Goal: Information Seeking & Learning: Learn about a topic

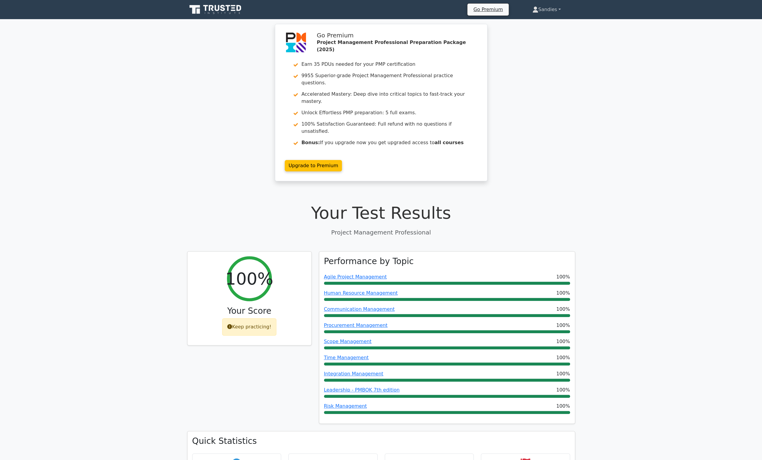
drag, startPoint x: 542, startPoint y: 12, endPoint x: 547, endPoint y: 22, distance: 11.2
click at [542, 12] on link "Sandies" at bounding box center [546, 10] width 57 height 12
click at [546, 25] on link "Profile" at bounding box center [541, 24] width 47 height 10
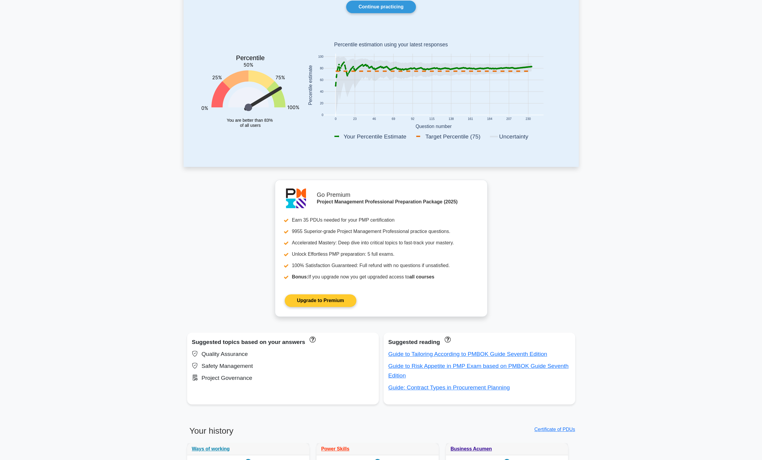
scroll to position [180, 0]
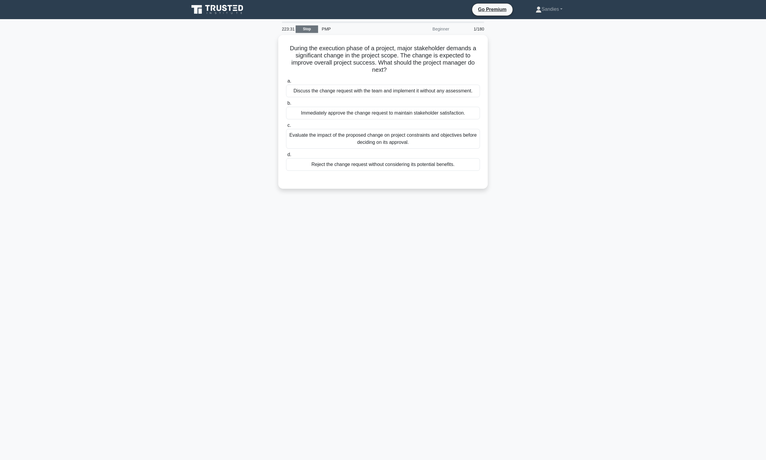
click at [302, 32] on link "Stop" at bounding box center [307, 28] width 22 height 7
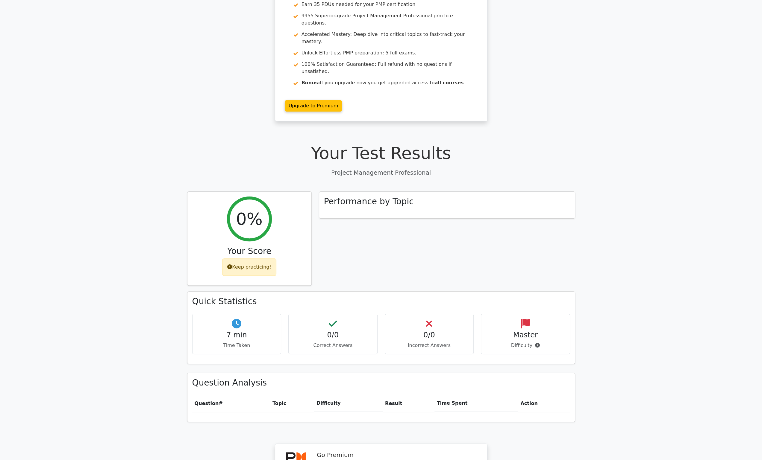
scroll to position [209, 0]
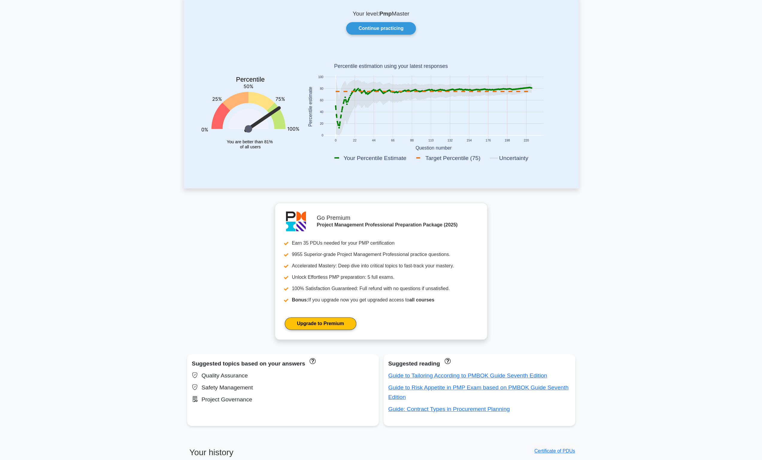
scroll to position [31, 0]
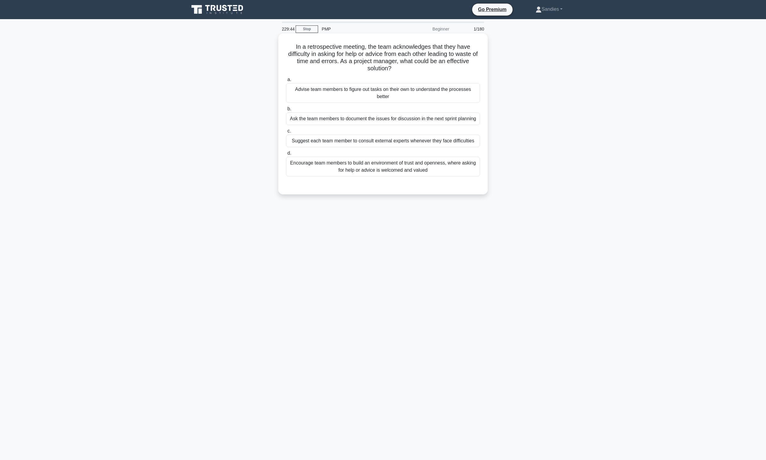
click at [370, 166] on div "Encourage team members to build an environment of trust and openness, where ask…" at bounding box center [383, 167] width 194 height 20
click at [286, 155] on input "d. Encourage team members to build an environment of trust and openness, where …" at bounding box center [286, 153] width 0 height 4
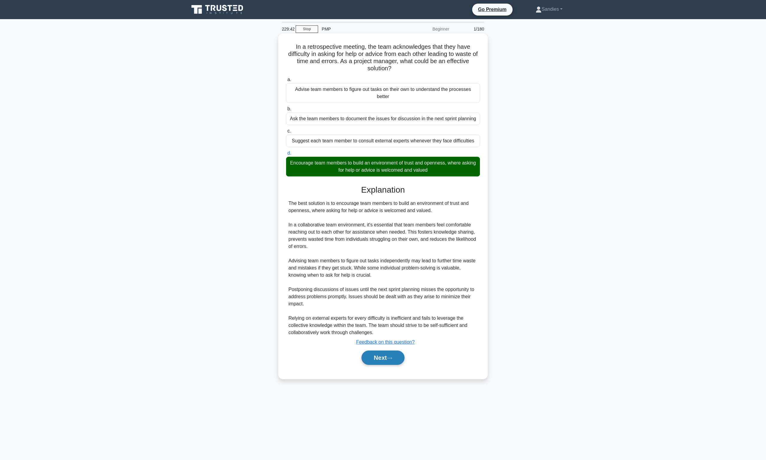
click at [383, 360] on button "Next" at bounding box center [383, 358] width 43 height 14
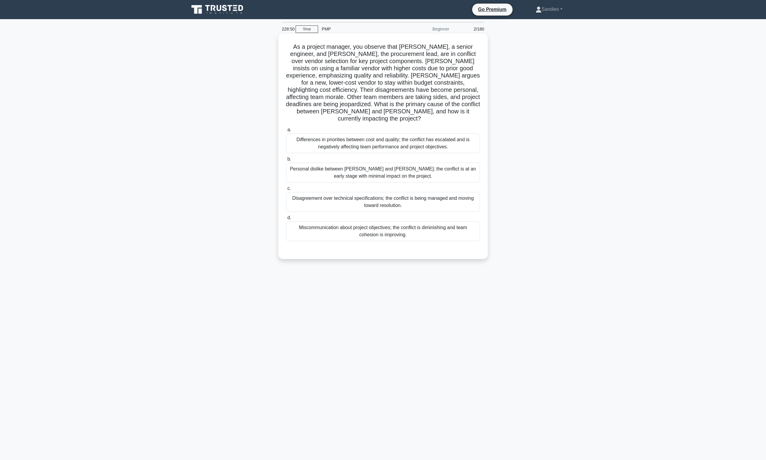
click at [399, 140] on div "Differences in priorities between cost and quality; the conflict has escalated …" at bounding box center [383, 143] width 194 height 20
click at [286, 132] on input "a. Differences in priorities between cost and quality; the conflict has escalat…" at bounding box center [286, 130] width 0 height 4
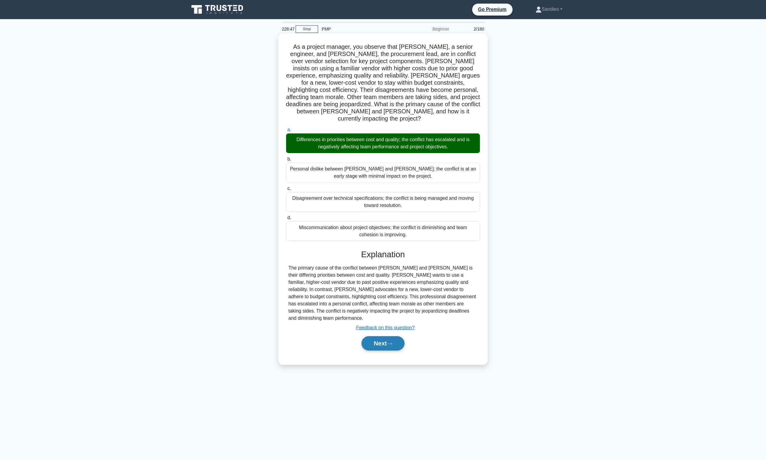
click at [386, 336] on button "Next" at bounding box center [383, 343] width 43 height 14
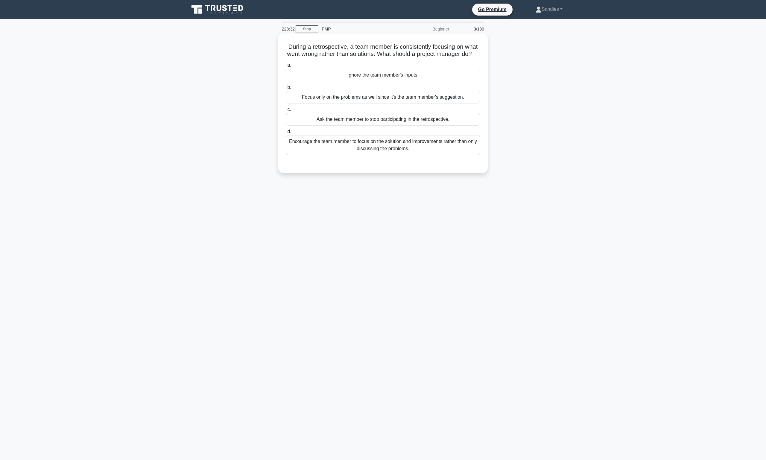
click at [403, 152] on div "Encourage the team member to focus on the solution and improvements rather than…" at bounding box center [383, 145] width 194 height 20
click at [286, 134] on input "d. Encourage the team member to focus on the solution and improvements rather t…" at bounding box center [286, 132] width 0 height 4
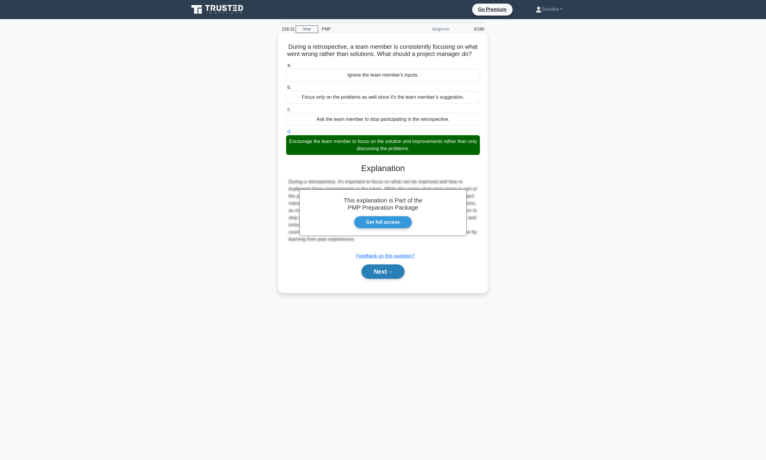
click at [375, 279] on button "Next" at bounding box center [383, 272] width 43 height 14
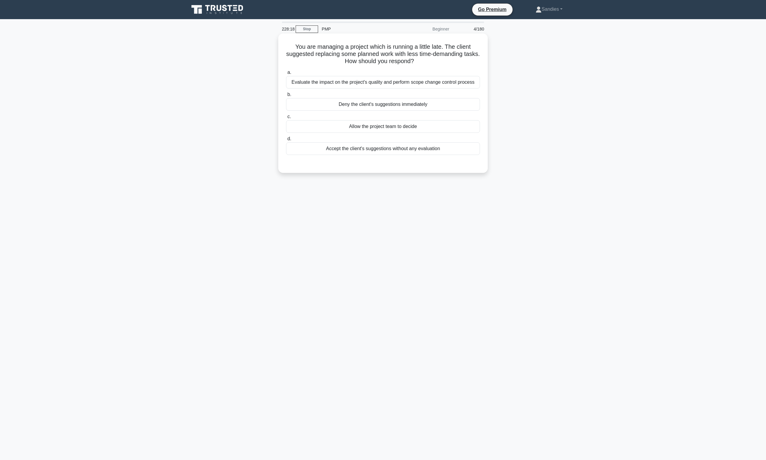
click at [386, 84] on div "Evaluate the impact on the project's quality and perform scope change control p…" at bounding box center [383, 82] width 194 height 13
click at [286, 75] on input "a. Evaluate the impact on the project's quality and perform scope change contro…" at bounding box center [286, 73] width 0 height 4
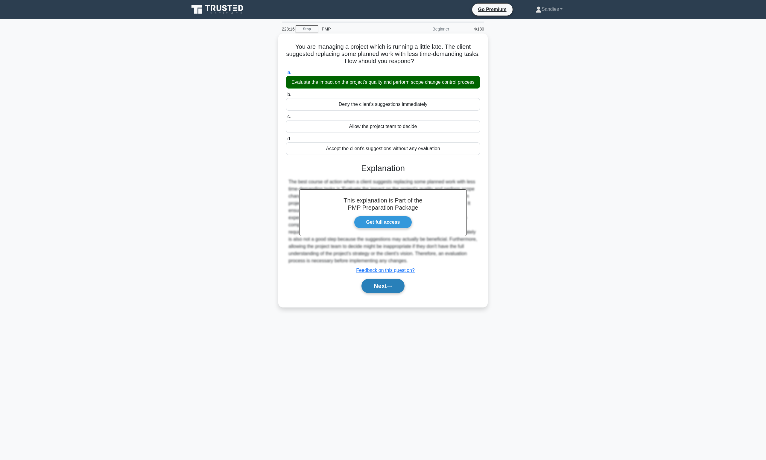
click at [388, 289] on button "Next" at bounding box center [383, 286] width 43 height 14
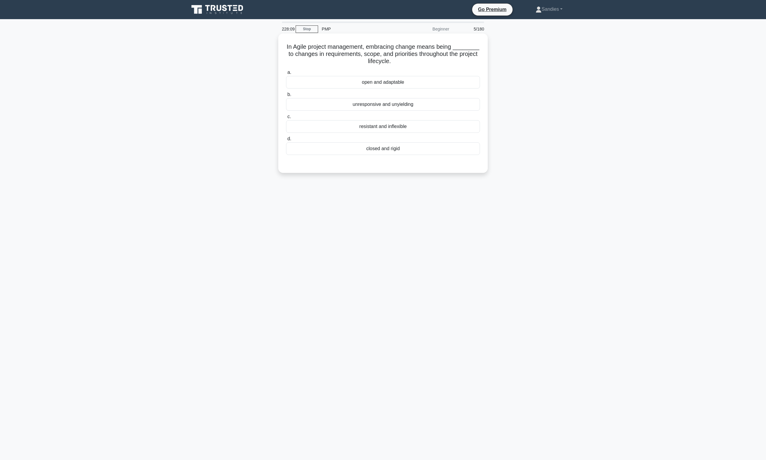
click at [390, 82] on div "open and adaptable" at bounding box center [383, 82] width 194 height 13
click at [286, 75] on input "a. open and adaptable" at bounding box center [286, 73] width 0 height 4
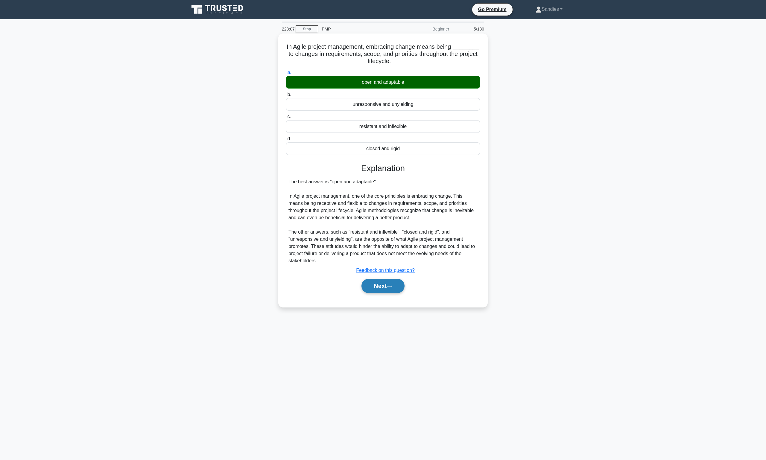
click at [386, 285] on button "Next" at bounding box center [383, 286] width 43 height 14
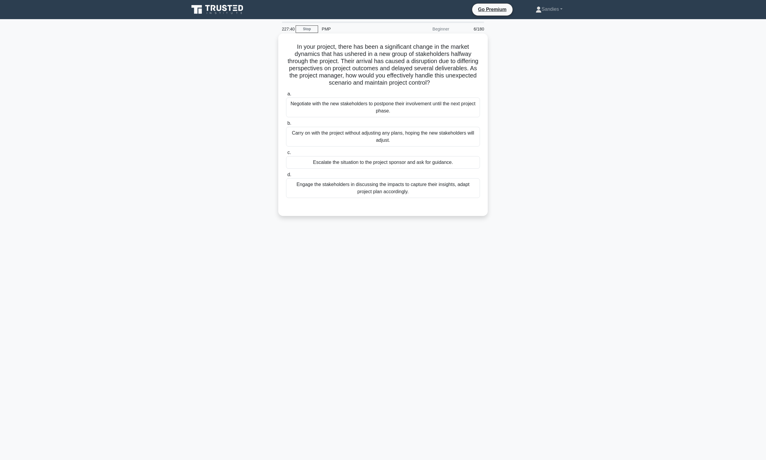
click at [391, 187] on div "Engage the stakeholders in discussing the impacts to capture their insights, ad…" at bounding box center [383, 188] width 194 height 20
click at [286, 177] on input "d. Engage the stakeholders in discussing the impacts to capture their insights,…" at bounding box center [286, 175] width 0 height 4
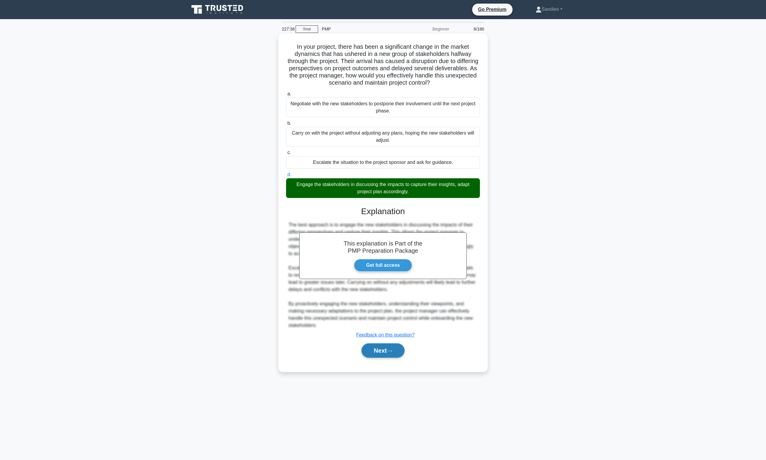
click at [392, 350] on icon at bounding box center [389, 351] width 5 height 3
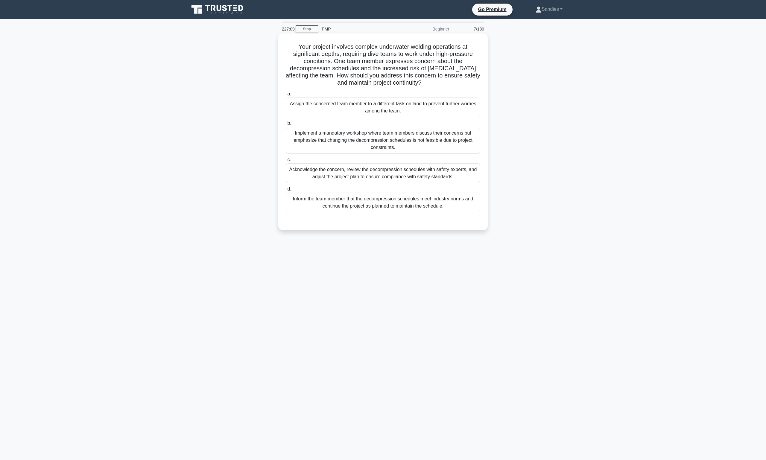
click at [404, 172] on div "Acknowledge the concern, review the decompression schedules with safety experts…" at bounding box center [383, 173] width 194 height 20
click at [286, 162] on input "c. Acknowledge the concern, review the decompression schedules with safety expe…" at bounding box center [286, 160] width 0 height 4
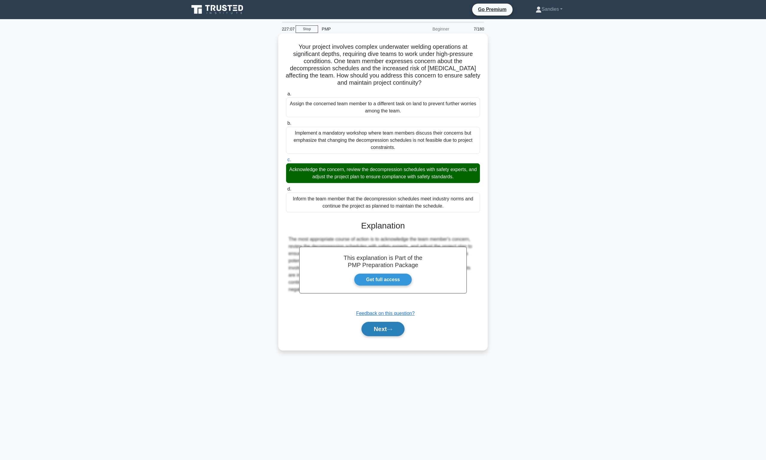
click at [397, 330] on button "Next" at bounding box center [383, 329] width 43 height 14
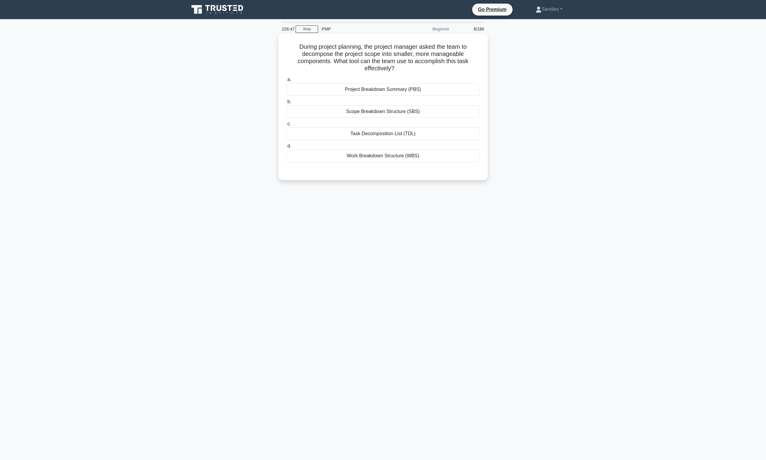
click at [378, 157] on div "Work Breakdown Structure (WBS)" at bounding box center [383, 156] width 194 height 13
click at [286, 148] on input "d. Work Breakdown Structure (WBS)" at bounding box center [286, 146] width 0 height 4
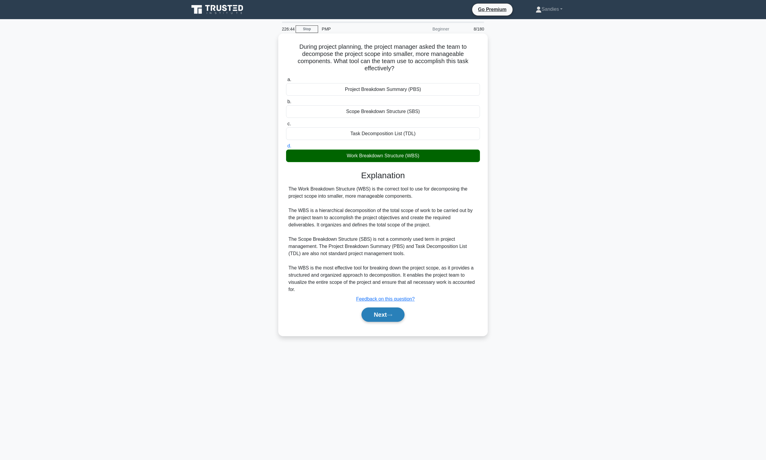
click at [382, 316] on button "Next" at bounding box center [383, 315] width 43 height 14
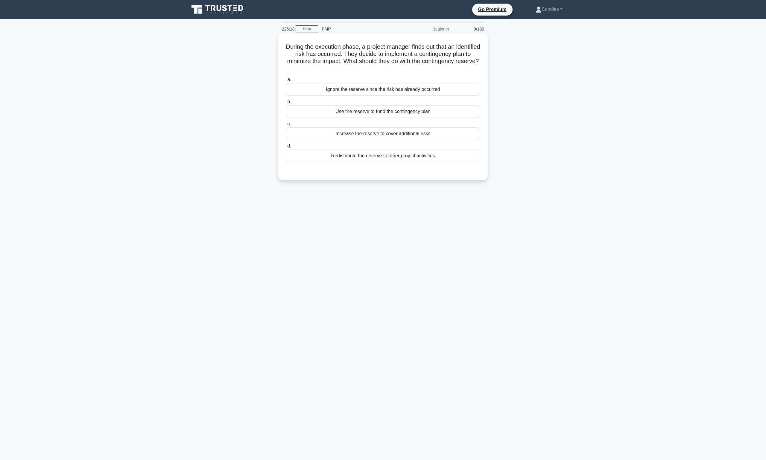
click at [385, 114] on div "Use the reserve to fund the contingency plan" at bounding box center [383, 111] width 194 height 13
click at [286, 104] on input "b. Use the reserve to fund the contingency plan" at bounding box center [286, 102] width 0 height 4
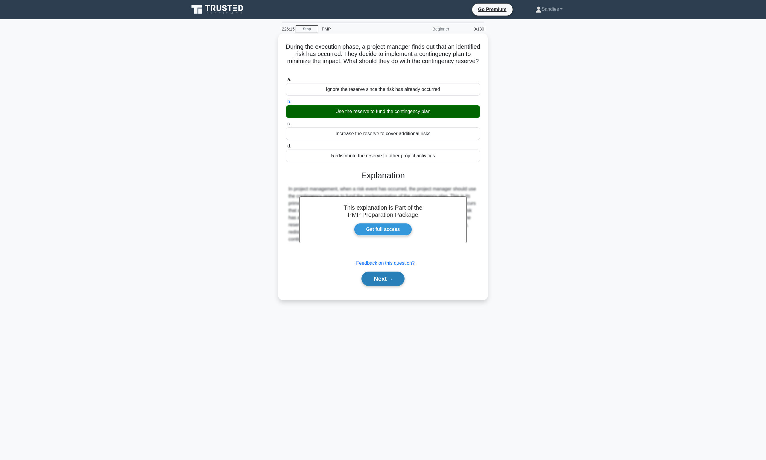
click at [375, 281] on button "Next" at bounding box center [383, 279] width 43 height 14
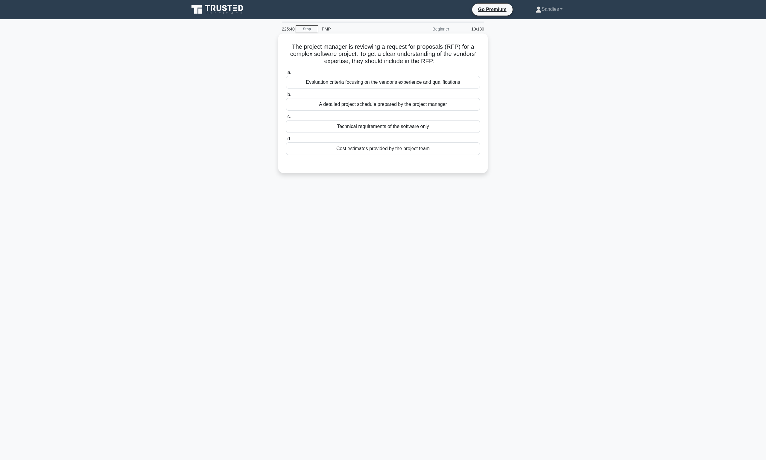
click at [375, 84] on div "Evaluation criteria focusing on the vendor's experience and qualifications" at bounding box center [383, 82] width 194 height 13
click at [286, 75] on input "a. Evaluation criteria focusing on the vendor's experience and qualifications" at bounding box center [286, 73] width 0 height 4
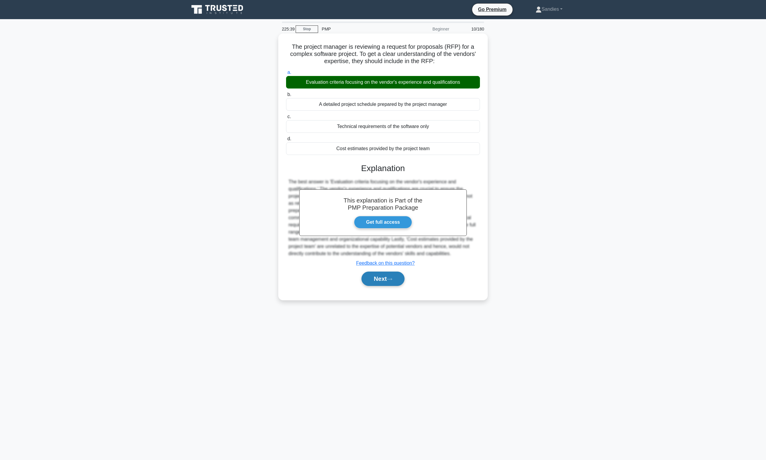
click at [388, 277] on button "Next" at bounding box center [383, 279] width 43 height 14
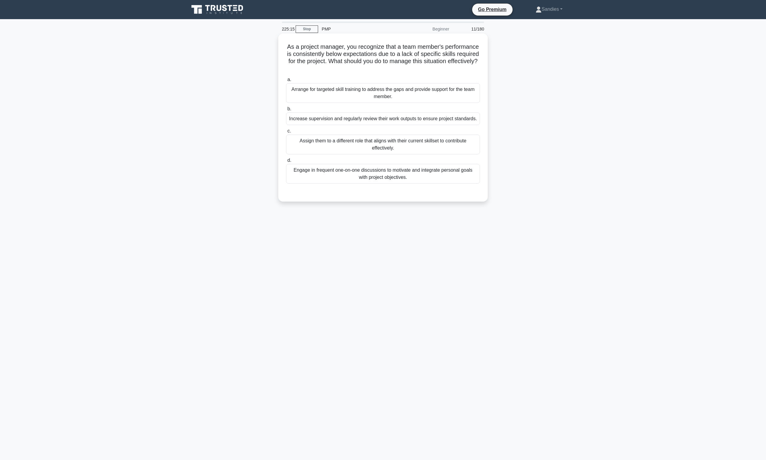
click at [390, 96] on div "Arrange for targeted skill training to address the gaps and provide support for…" at bounding box center [383, 93] width 194 height 20
click at [286, 82] on input "a. Arrange for targeted skill training to address the gaps and provide support …" at bounding box center [286, 80] width 0 height 4
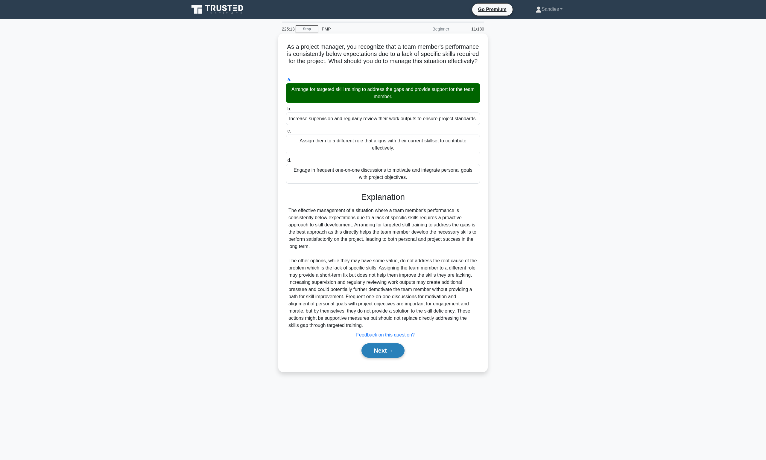
click at [379, 350] on button "Next" at bounding box center [383, 351] width 43 height 14
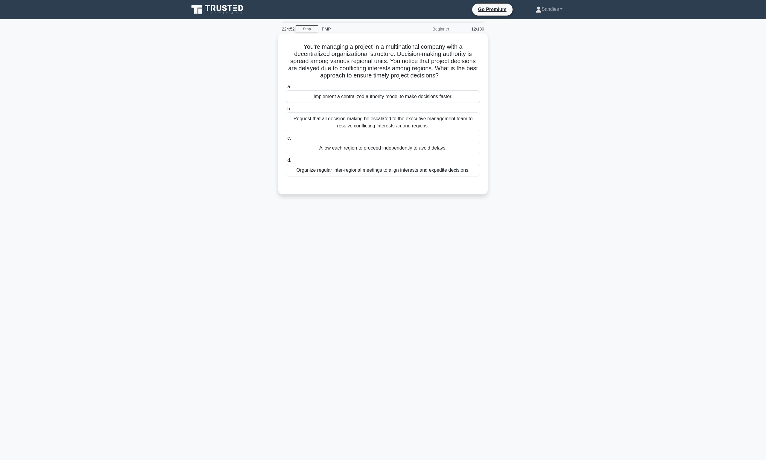
click at [371, 171] on div "Organize regular inter-regional meetings to align interests and expedite decisi…" at bounding box center [383, 170] width 194 height 13
click at [286, 163] on input "d. Organize regular inter-regional meetings to align interests and expedite dec…" at bounding box center [286, 161] width 0 height 4
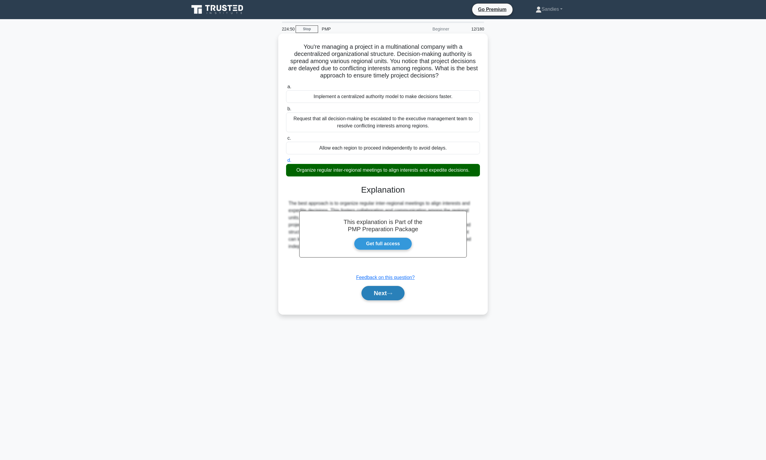
click at [387, 293] on button "Next" at bounding box center [383, 293] width 43 height 14
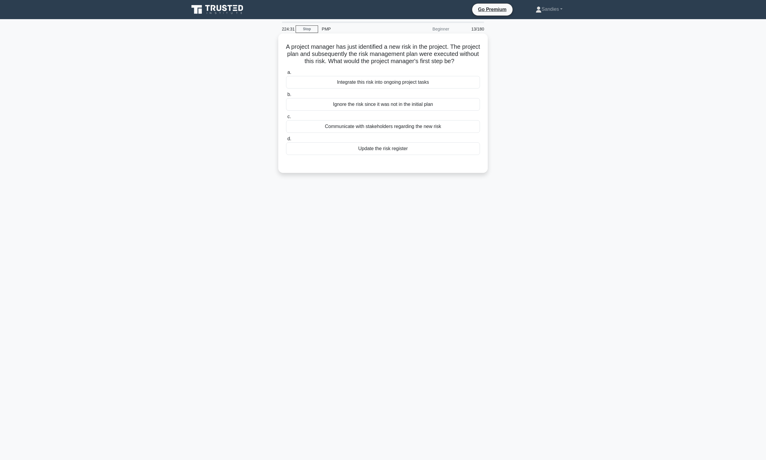
click at [391, 155] on div "Update the risk register" at bounding box center [383, 148] width 194 height 13
click at [286, 141] on input "d. Update the risk register" at bounding box center [286, 139] width 0 height 4
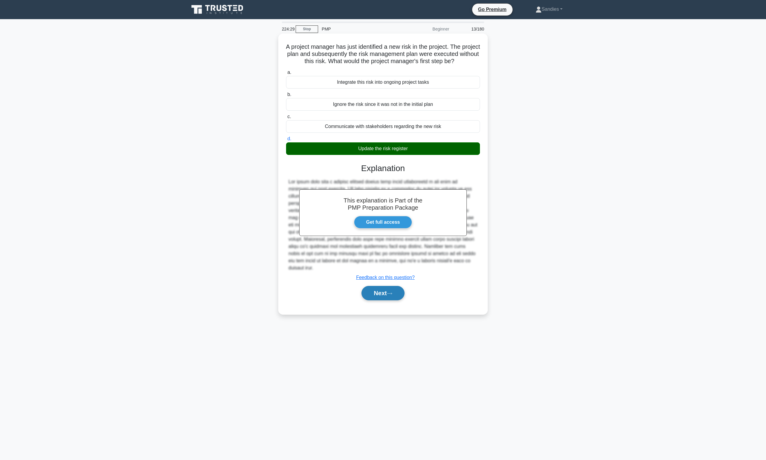
click at [385, 296] on button "Next" at bounding box center [383, 293] width 43 height 14
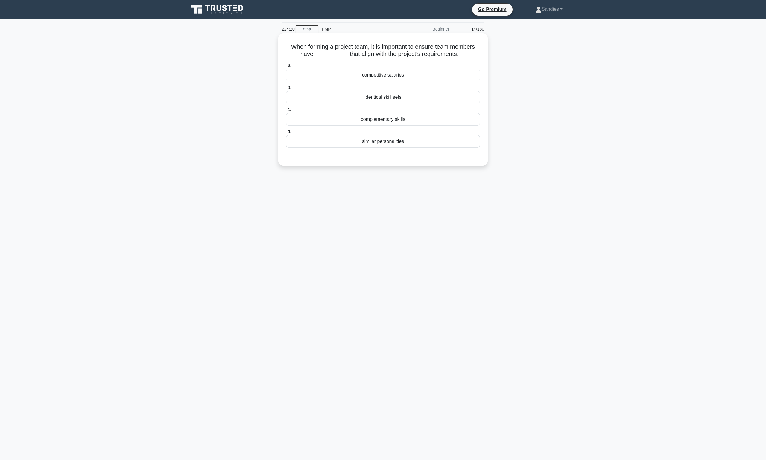
click at [394, 119] on div "complementary skills" at bounding box center [383, 119] width 194 height 13
click at [286, 112] on input "c. complementary skills" at bounding box center [286, 110] width 0 height 4
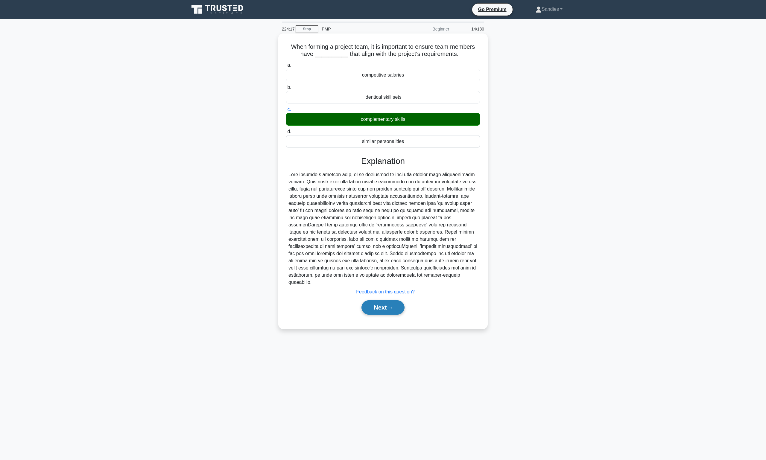
click at [380, 301] on button "Next" at bounding box center [383, 307] width 43 height 14
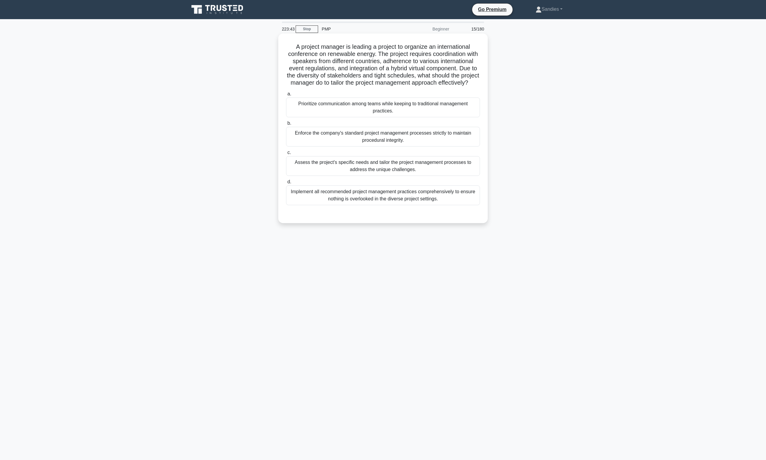
click at [392, 173] on div "Assess the project's specific needs and tailor the project management processes…" at bounding box center [383, 166] width 194 height 20
click at [286, 155] on input "c. Assess the project's specific needs and tailor the project management proces…" at bounding box center [286, 153] width 0 height 4
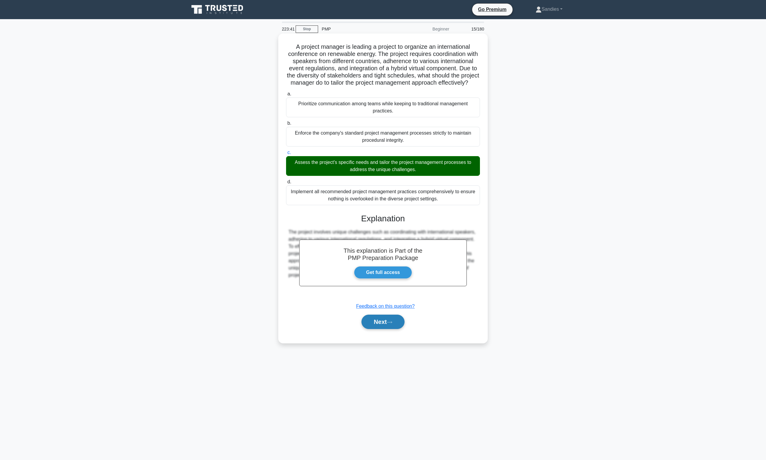
click at [385, 329] on button "Next" at bounding box center [383, 322] width 43 height 14
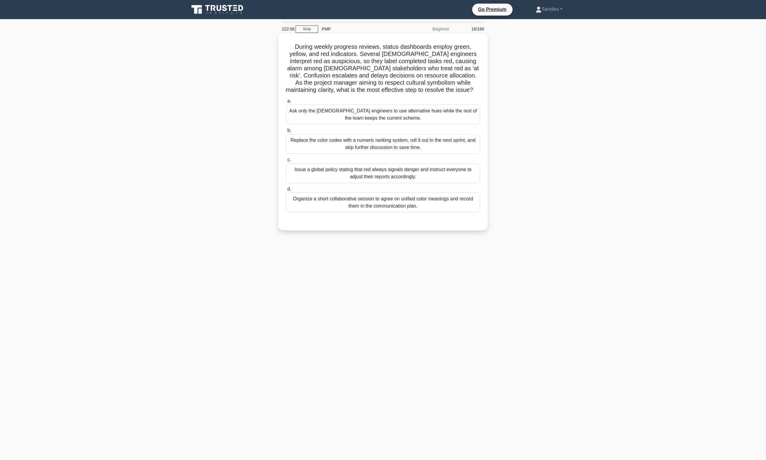
click at [391, 202] on div "Organize a short collaborative session to agree on unified color meanings and r…" at bounding box center [383, 203] width 194 height 20
click at [286, 191] on input "d. Organize a short collaborative session to agree on unified color meanings an…" at bounding box center [286, 189] width 0 height 4
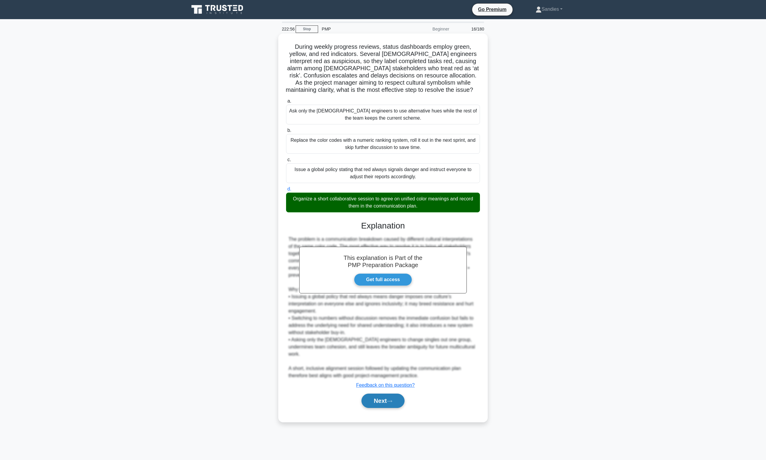
click at [379, 394] on button "Next" at bounding box center [383, 401] width 43 height 14
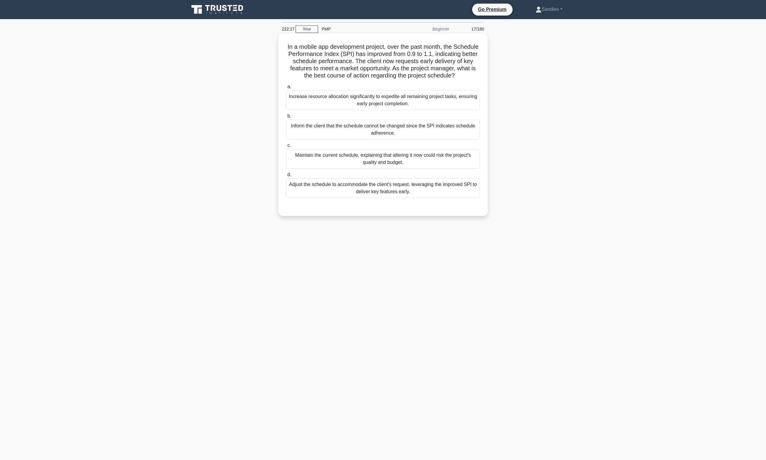
click at [389, 196] on div "Adjust the schedule to accommodate the client's request, leveraging the improve…" at bounding box center [383, 188] width 194 height 20
click at [286, 177] on input "d. Adjust the schedule to accommodate the client's request, leveraging the impr…" at bounding box center [286, 175] width 0 height 4
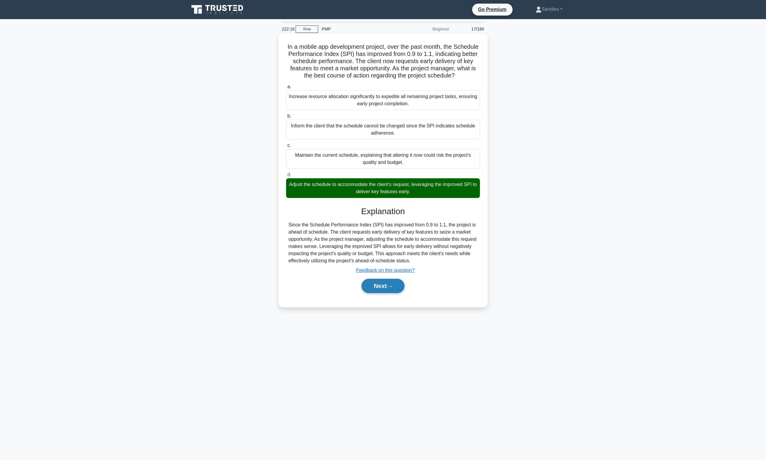
click at [393, 293] on button "Next" at bounding box center [383, 286] width 43 height 14
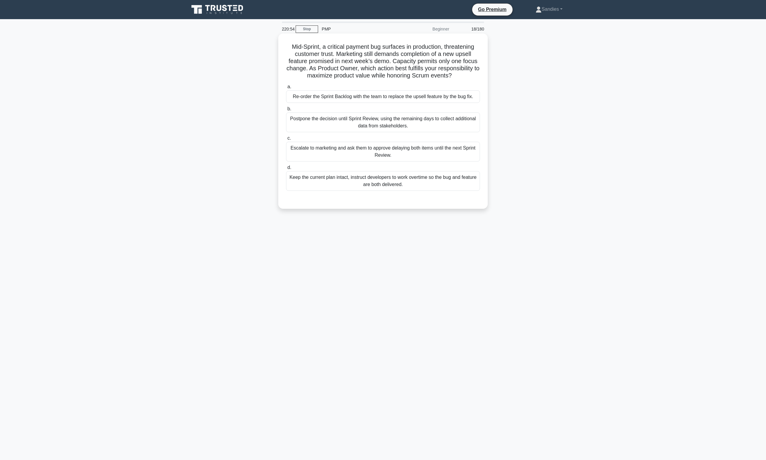
click at [387, 149] on div "Escalate to marketing and ask them to approve delaying both items until the nex…" at bounding box center [383, 152] width 194 height 20
click at [286, 140] on input "c. Escalate to marketing and ask them to approve delaying both items until the …" at bounding box center [286, 138] width 0 height 4
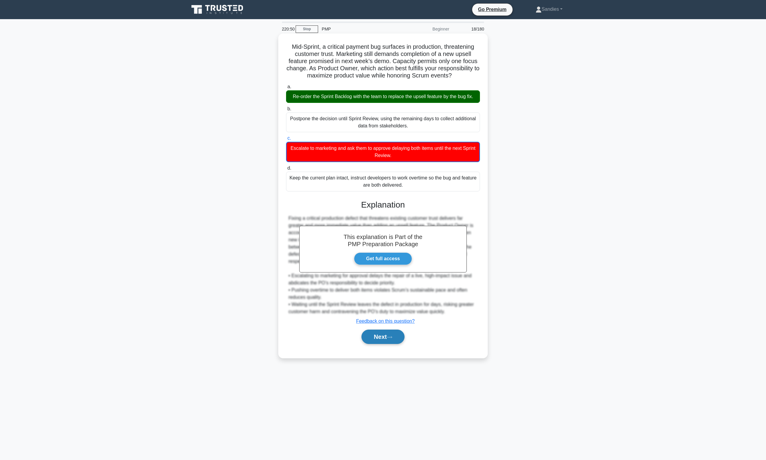
click at [377, 341] on button "Next" at bounding box center [383, 337] width 43 height 14
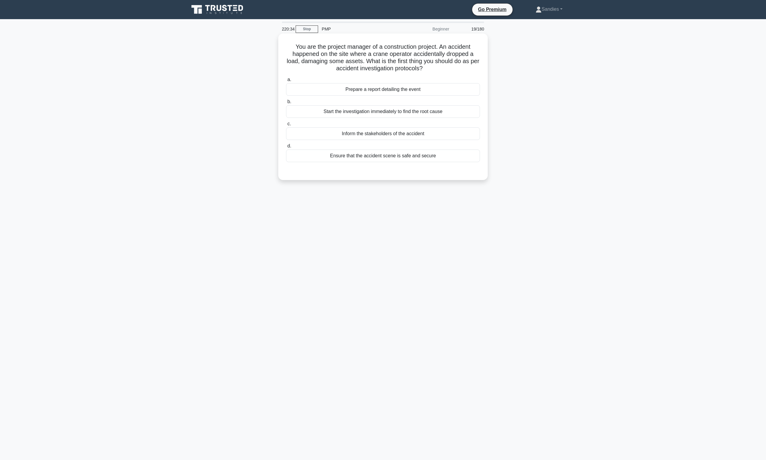
click at [370, 158] on div "Ensure that the accident scene is safe and secure" at bounding box center [383, 156] width 194 height 13
click at [286, 148] on input "d. Ensure that the accident scene is safe and secure" at bounding box center [286, 146] width 0 height 4
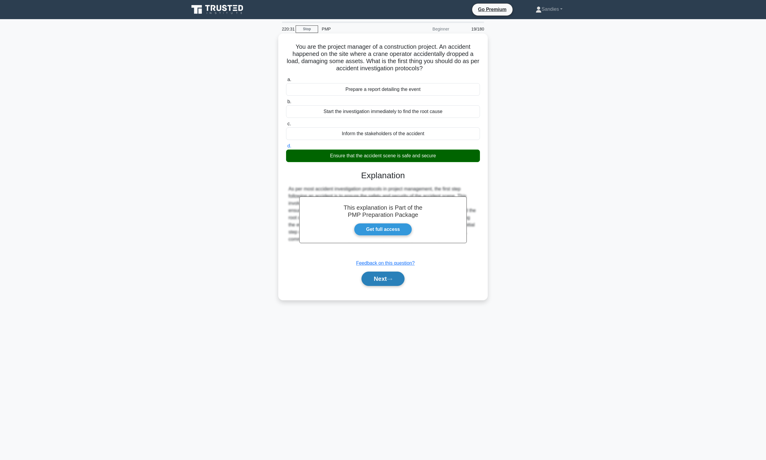
click at [377, 280] on button "Next" at bounding box center [383, 279] width 43 height 14
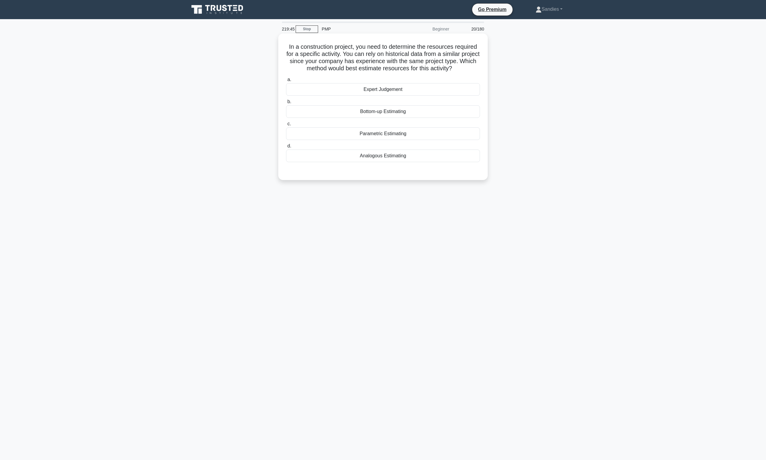
click at [380, 158] on div "Analogous Estimating" at bounding box center [383, 156] width 194 height 13
click at [286, 148] on input "d. Analogous Estimating" at bounding box center [286, 146] width 0 height 4
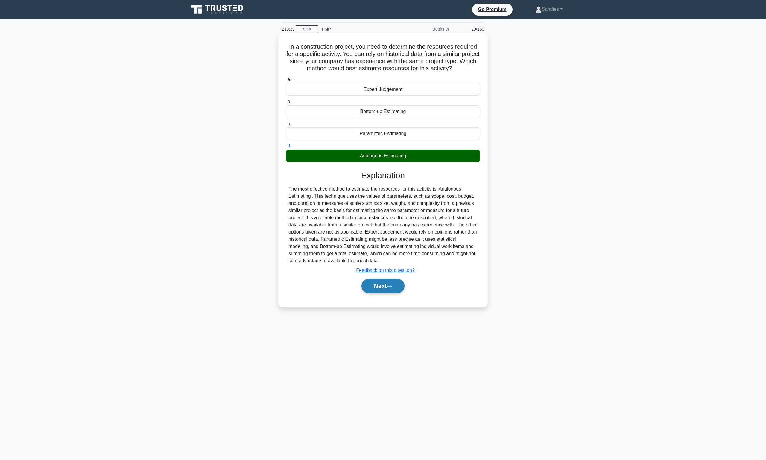
click at [379, 286] on button "Next" at bounding box center [383, 286] width 43 height 14
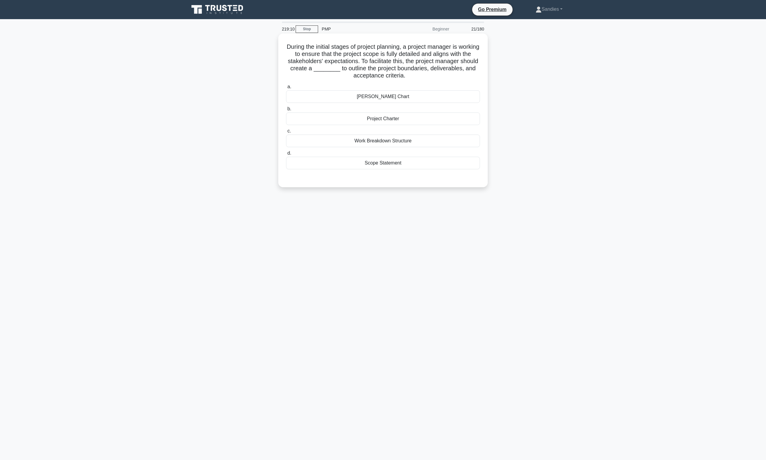
click at [382, 120] on div "Project Charter" at bounding box center [383, 119] width 194 height 13
click at [286, 111] on input "b. Project Charter" at bounding box center [286, 109] width 0 height 4
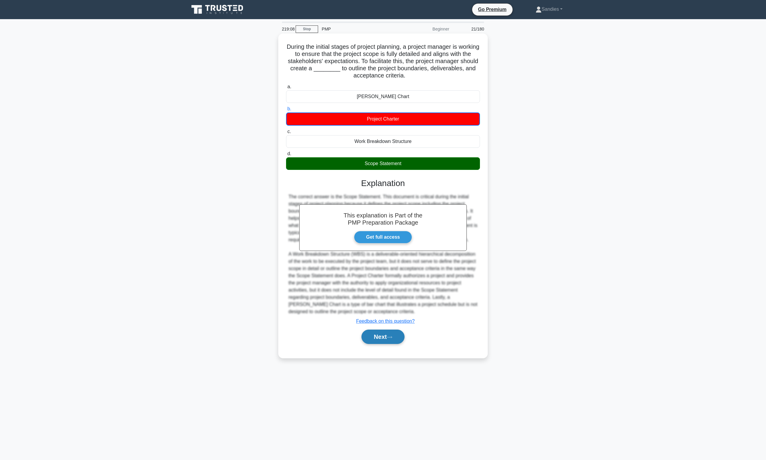
click at [374, 337] on button "Next" at bounding box center [383, 337] width 43 height 14
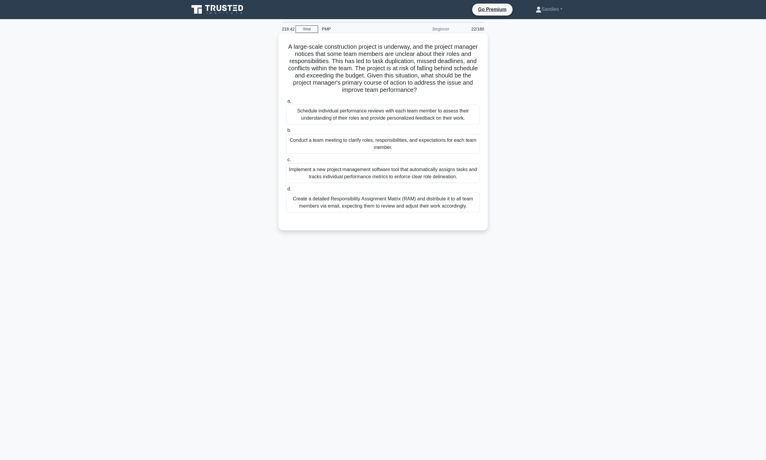
click at [367, 200] on div "Create a detailed Responsibility Assignment Matrix (RAM) and distribute it to a…" at bounding box center [383, 203] width 194 height 20
click at [286, 191] on input "d. Create a detailed Responsibility Assignment Matrix (RAM) and distribute it t…" at bounding box center [286, 189] width 0 height 4
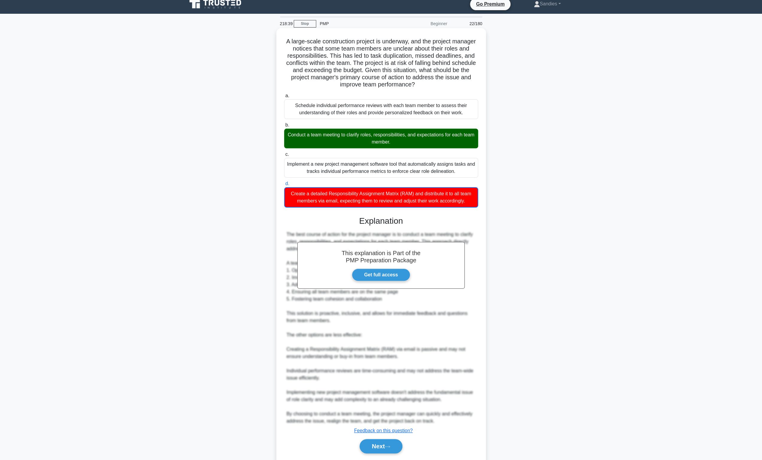
scroll to position [24, 0]
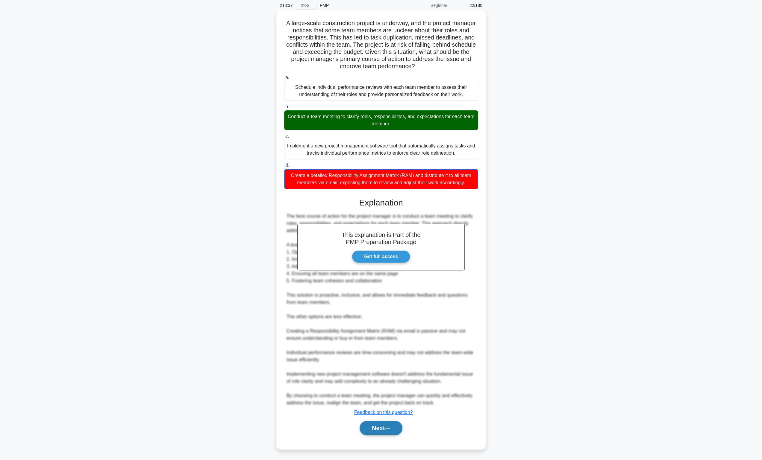
click at [384, 432] on button "Next" at bounding box center [380, 428] width 43 height 14
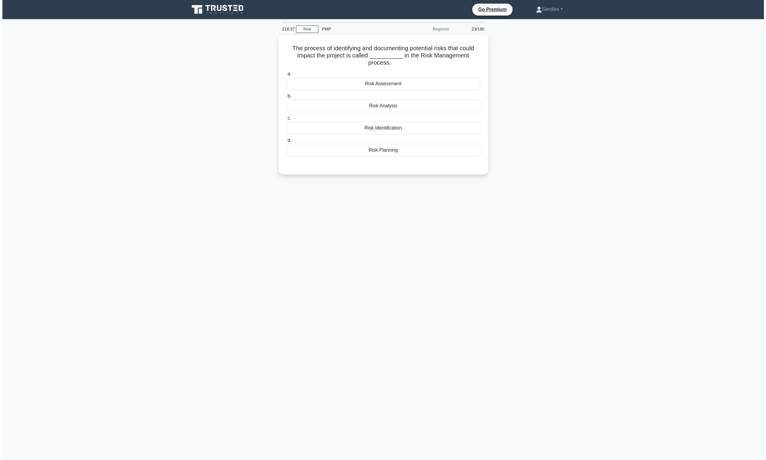
scroll to position [0, 0]
click at [389, 129] on div "Risk Identification" at bounding box center [383, 126] width 194 height 13
click at [286, 119] on input "c. Risk Identification" at bounding box center [286, 117] width 0 height 4
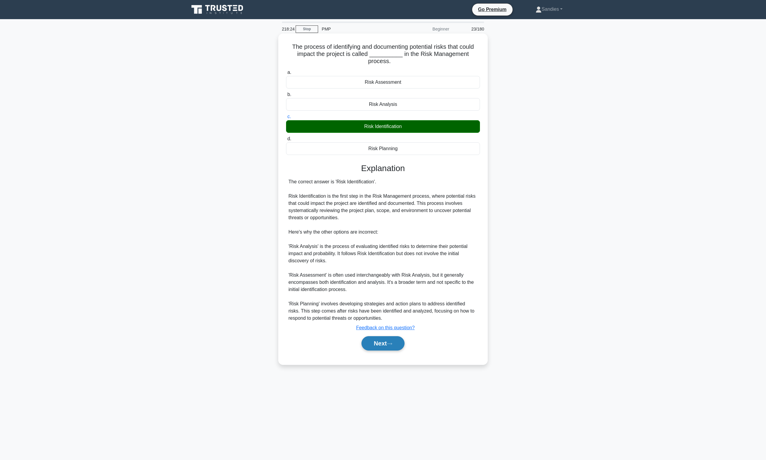
click at [382, 343] on button "Next" at bounding box center [383, 343] width 43 height 14
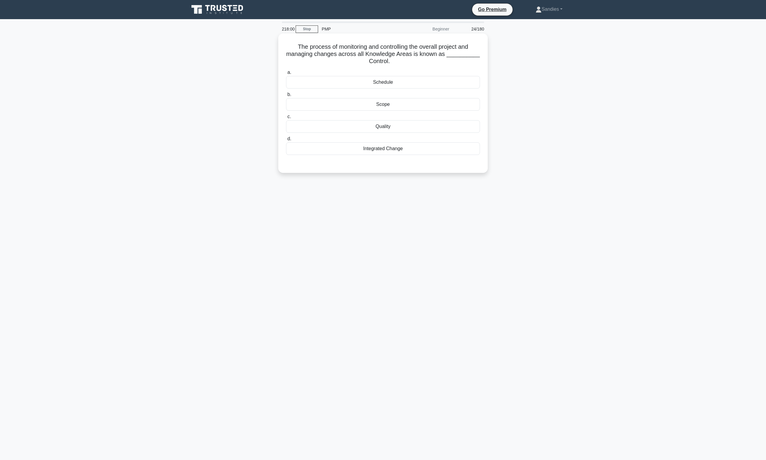
click at [367, 154] on div "Integrated Change" at bounding box center [383, 148] width 194 height 13
click at [286, 141] on input "d. Integrated Change" at bounding box center [286, 139] width 0 height 4
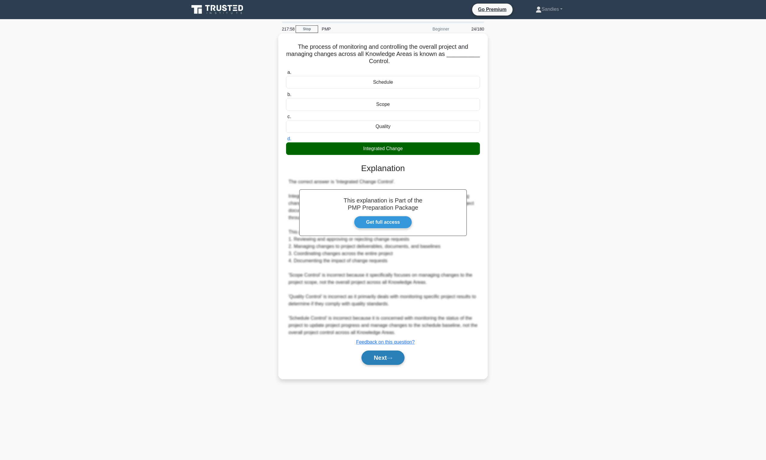
click at [371, 356] on button "Next" at bounding box center [383, 358] width 43 height 14
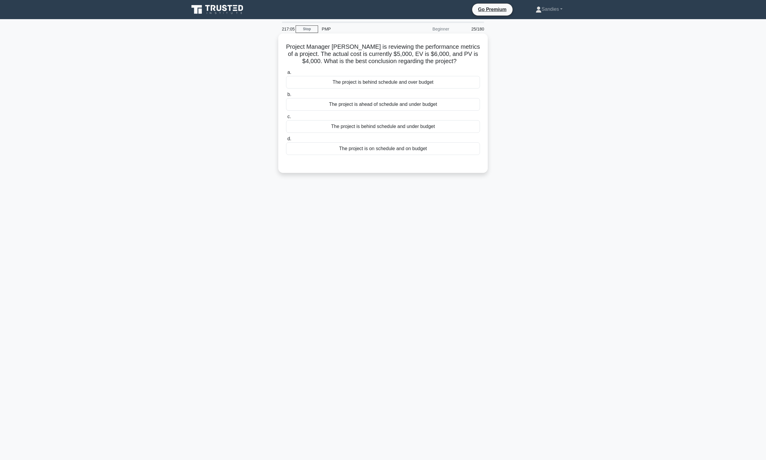
click at [398, 84] on div "The project is behind schedule and over budget" at bounding box center [383, 82] width 194 height 13
click at [286, 75] on input "a. The project is behind schedule and over budget" at bounding box center [286, 73] width 0 height 4
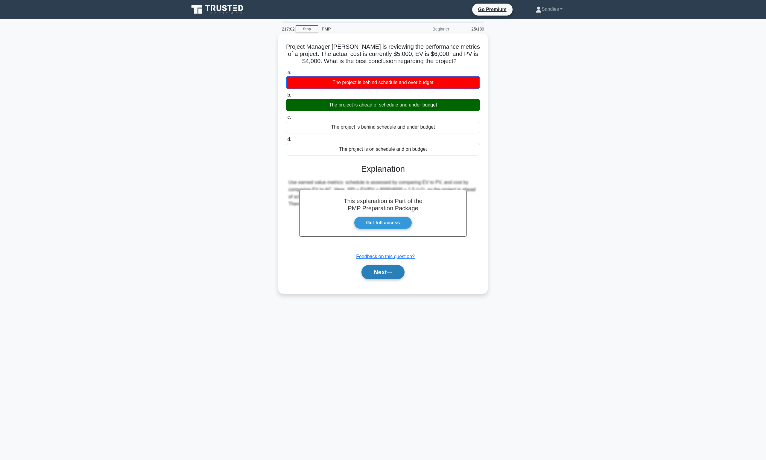
click at [382, 272] on button "Next" at bounding box center [383, 272] width 43 height 14
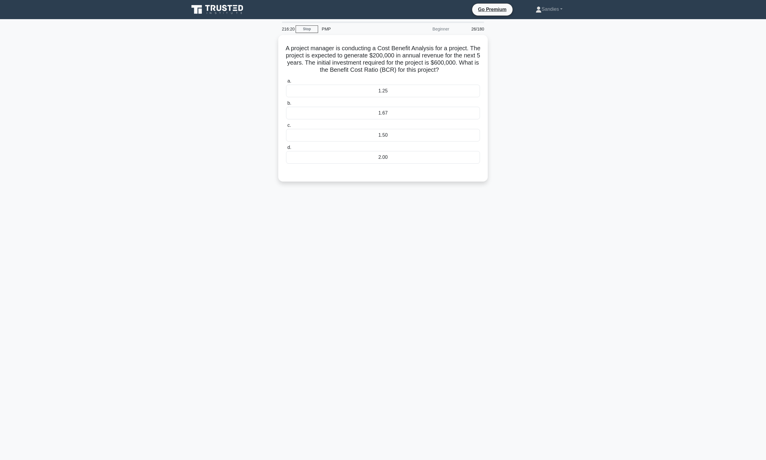
drag, startPoint x: 456, startPoint y: 68, endPoint x: 278, endPoint y: 46, distance: 179.7
click at [278, 46] on div "A project manager is conducting a Cost Benefit Analysis for a project. The proj…" at bounding box center [383, 112] width 395 height 154
click at [554, 146] on div "A project manager is conducting a Cost Benefit Analysis for a project. The proj…" at bounding box center [383, 112] width 395 height 154
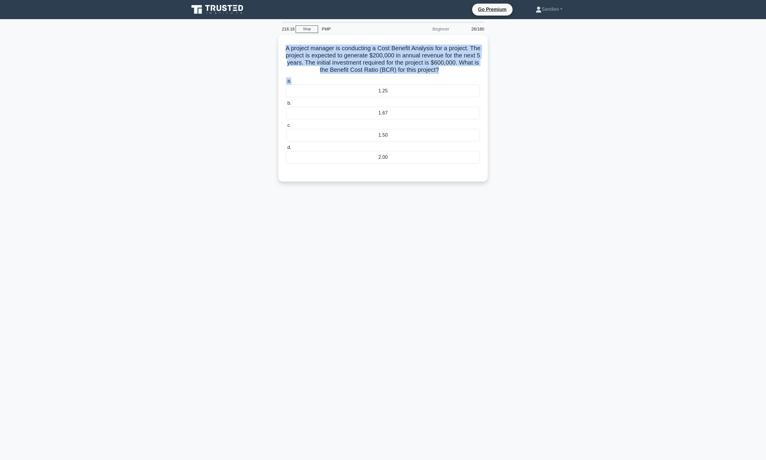
drag, startPoint x: 450, startPoint y: 75, endPoint x: 278, endPoint y: 51, distance: 173.7
click at [278, 51] on div "A project manager is conducting a Cost Benefit Analysis for a project. The proj…" at bounding box center [383, 112] width 395 height 154
click at [290, 45] on h5 "A project manager is conducting a Cost Benefit Analysis for a project. The proj…" at bounding box center [383, 57] width 195 height 29
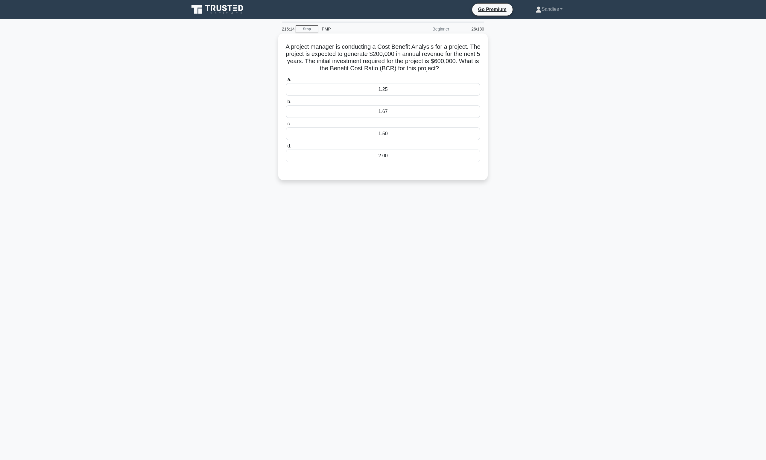
drag, startPoint x: 294, startPoint y: 46, endPoint x: 475, endPoint y: 72, distance: 183.1
click at [476, 72] on h5 "A project manager is conducting a Cost Benefit Analysis for a project. The proj…" at bounding box center [383, 57] width 195 height 29
copy h5 "A project manager is conducting a Cost Benefit Analysis for a project. The proj…"
click at [540, 118] on div "A project manager is conducting a Cost Benefit Analysis for a project. The proj…" at bounding box center [383, 112] width 395 height 154
click at [402, 114] on div "1.67" at bounding box center [383, 111] width 194 height 13
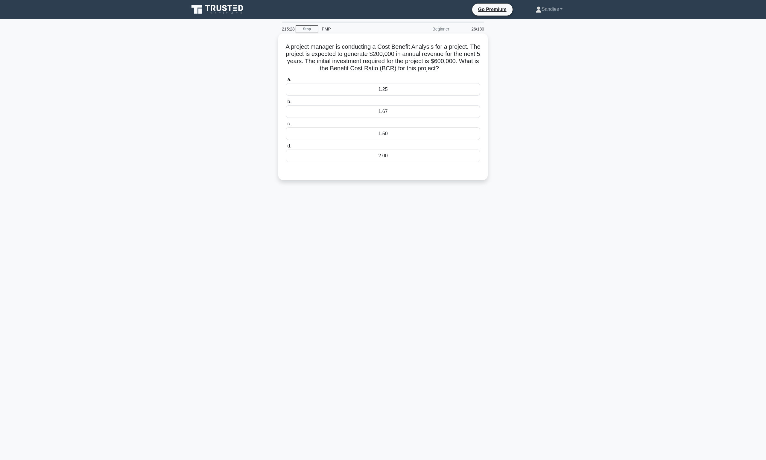
click at [286, 104] on input "b. 1.67" at bounding box center [286, 102] width 0 height 4
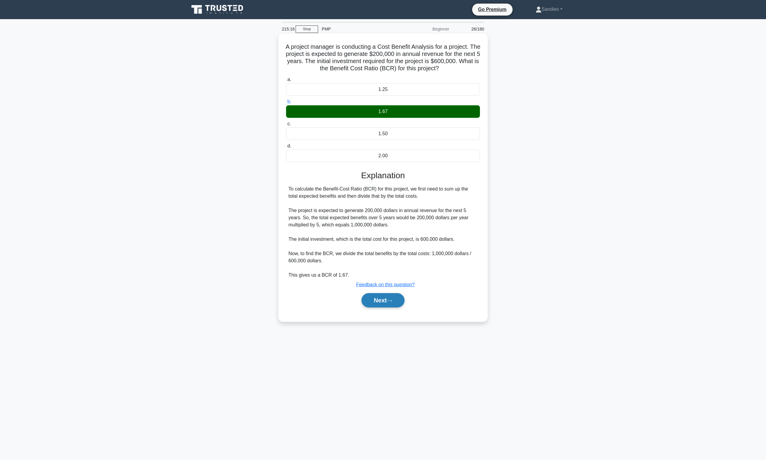
click at [384, 300] on button "Next" at bounding box center [383, 300] width 43 height 14
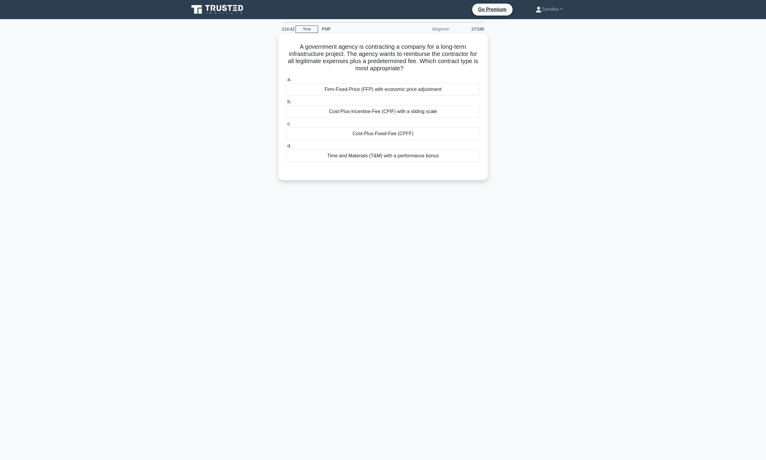
click at [368, 135] on div "Cost-Plus-Fixed-Fee (CPFF)" at bounding box center [383, 133] width 194 height 13
click at [286, 126] on input "c. Cost-Plus-Fixed-Fee (CPFF)" at bounding box center [286, 124] width 0 height 4
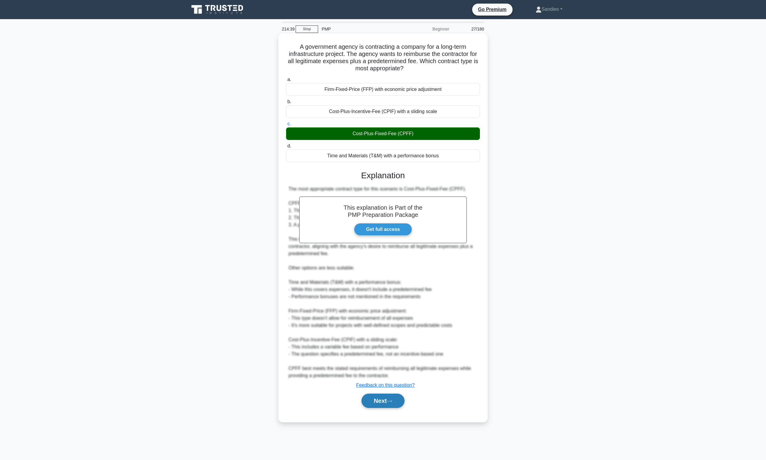
click at [393, 405] on button "Next" at bounding box center [383, 401] width 43 height 14
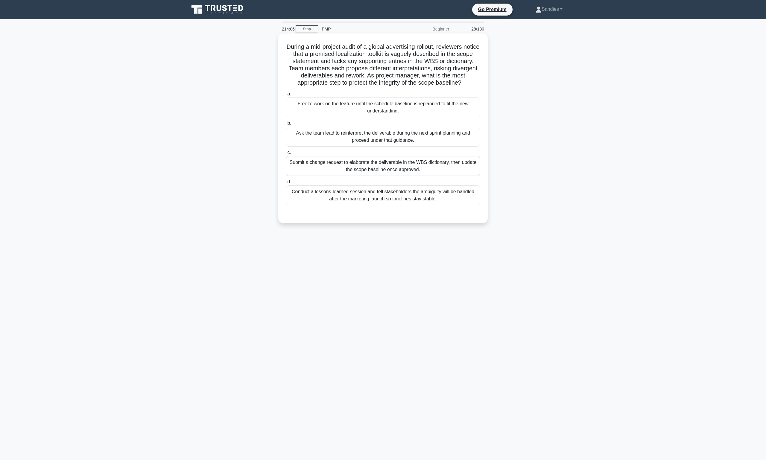
click at [392, 175] on div "Submit a change request to elaborate the deliverable in the WBS dictionary, the…" at bounding box center [383, 166] width 194 height 20
click at [286, 155] on input "c. Submit a change request to elaborate the deliverable in the WBS dictionary, …" at bounding box center [286, 153] width 0 height 4
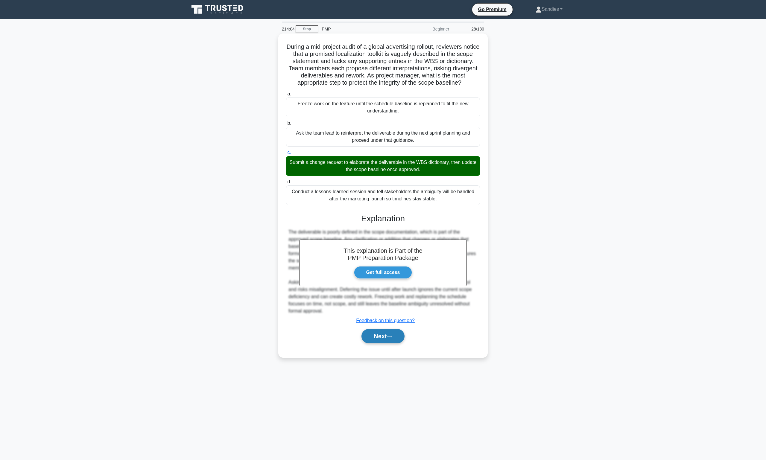
click at [383, 344] on button "Next" at bounding box center [383, 336] width 43 height 14
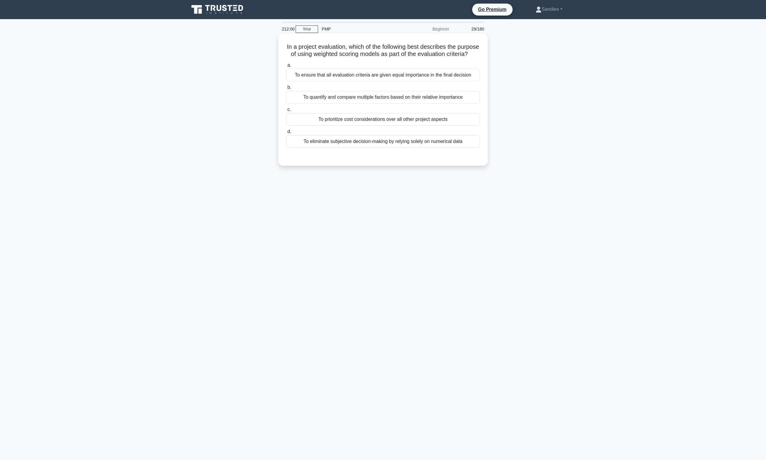
click at [368, 104] on div "To quantify and compare multiple factors based on their relative importance" at bounding box center [383, 97] width 194 height 13
click at [286, 89] on input "b. To quantify and compare multiple factors based on their relative importance" at bounding box center [286, 88] width 0 height 4
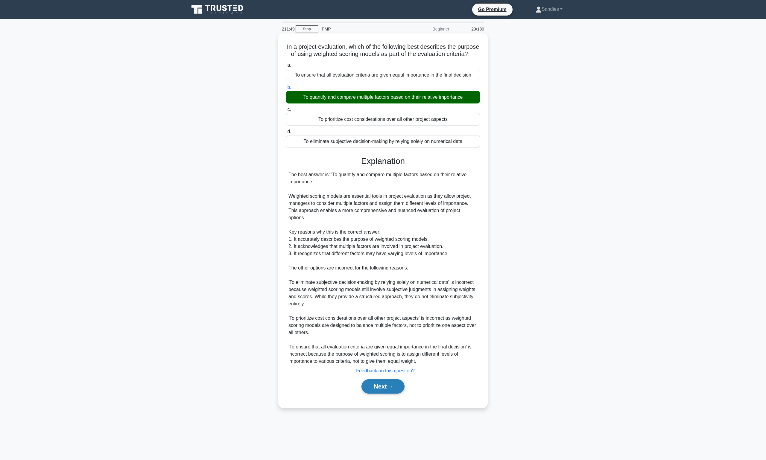
click at [384, 385] on button "Next" at bounding box center [383, 386] width 43 height 14
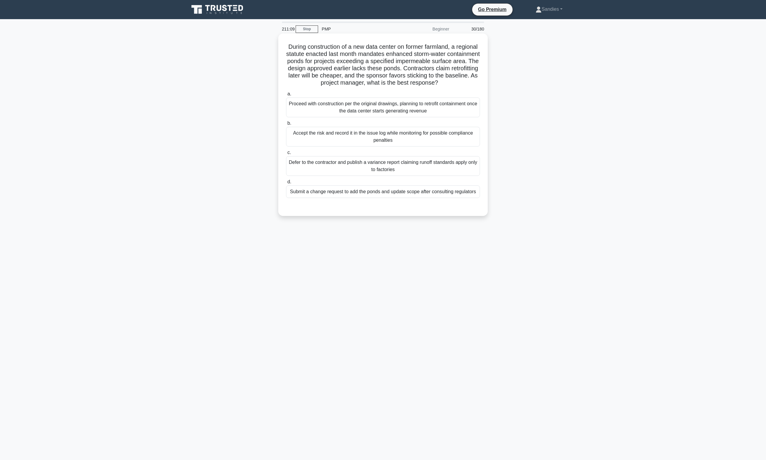
click at [383, 198] on div "Submit a change request to add the ponds and update scope after consulting regu…" at bounding box center [383, 192] width 194 height 13
click at [286, 184] on input "d. Submit a change request to add the ponds and update scope after consulting r…" at bounding box center [286, 182] width 0 height 4
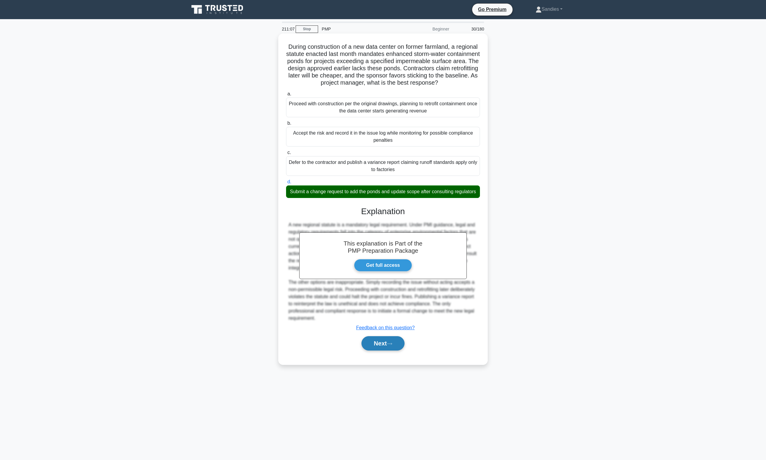
click at [384, 351] on button "Next" at bounding box center [383, 343] width 43 height 14
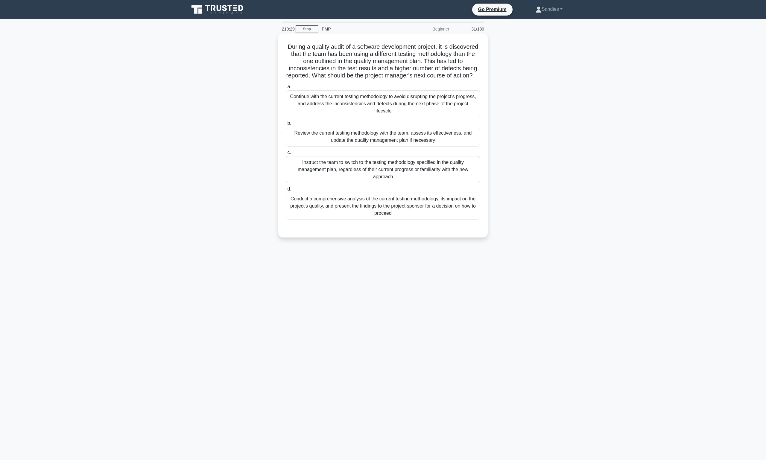
click at [391, 215] on div "Conduct a comprehensive analysis of the current testing methodology, its impact…" at bounding box center [383, 206] width 194 height 27
click at [286, 191] on input "d. Conduct a comprehensive analysis of the current testing methodology, its imp…" at bounding box center [286, 189] width 0 height 4
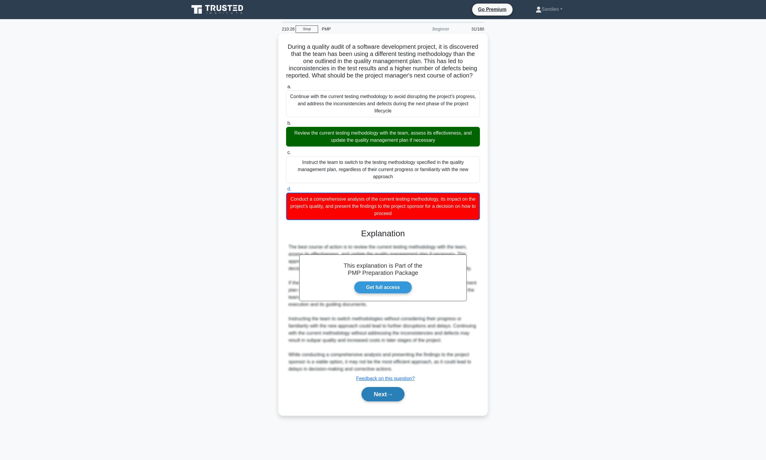
click at [378, 401] on button "Next" at bounding box center [383, 394] width 43 height 14
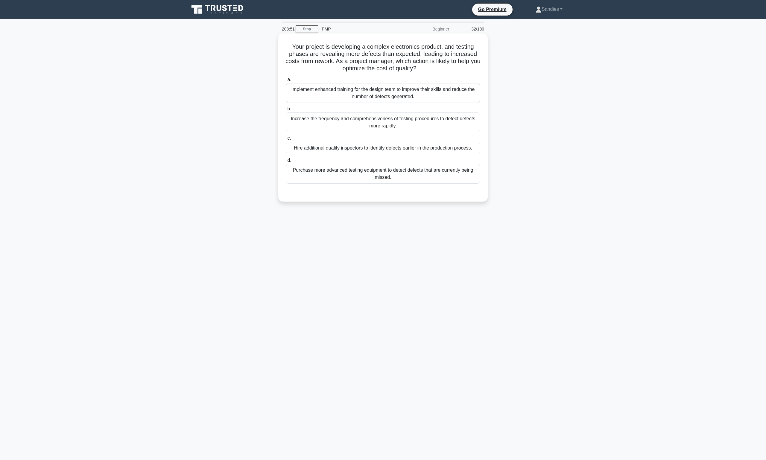
click at [373, 94] on div "Implement enhanced training for the design team to improve their skills and red…" at bounding box center [383, 93] width 194 height 20
click at [286, 82] on input "a. Implement enhanced training for the design team to improve their skills and …" at bounding box center [286, 80] width 0 height 4
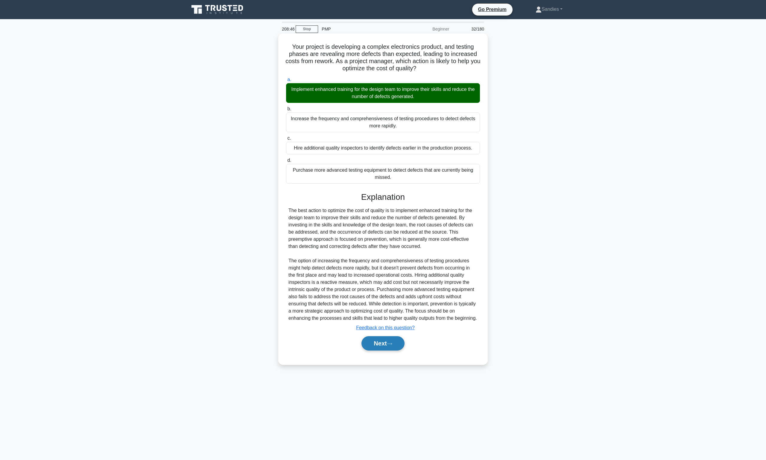
click at [376, 351] on button "Next" at bounding box center [383, 343] width 43 height 14
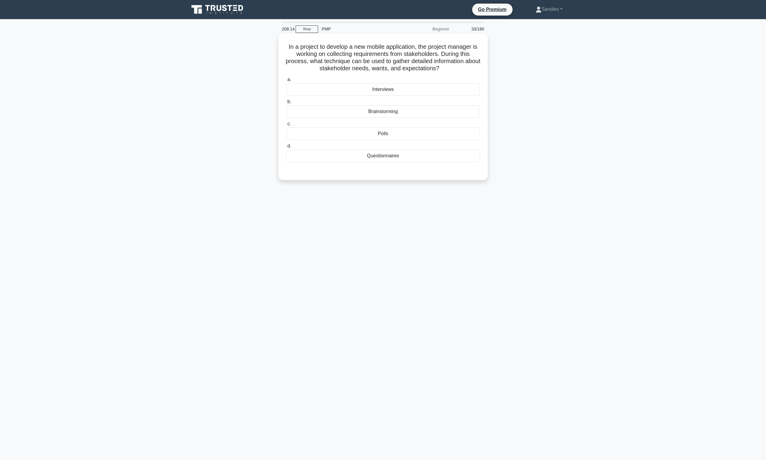
click at [393, 92] on div "Interviews" at bounding box center [383, 89] width 194 height 13
click at [286, 82] on input "a. Interviews" at bounding box center [286, 80] width 0 height 4
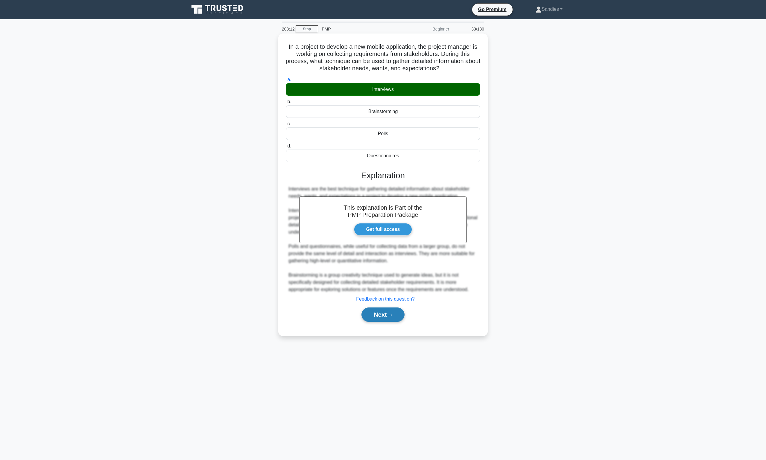
click at [380, 312] on button "Next" at bounding box center [383, 315] width 43 height 14
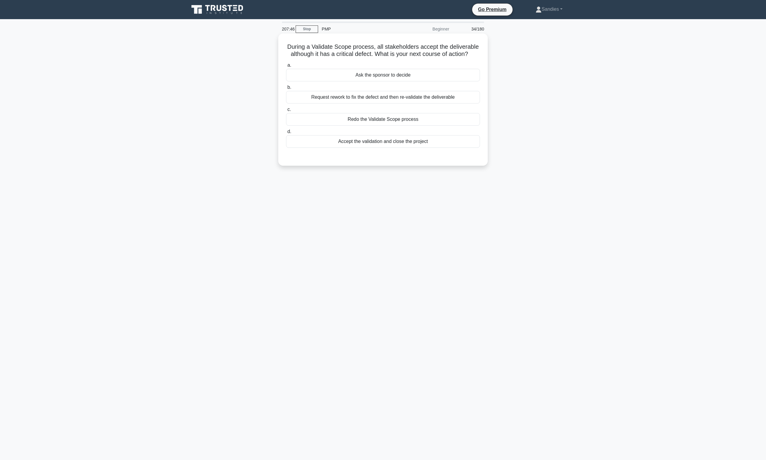
click at [388, 99] on div "Request rework to fix the defect and then re-validate the deliverable" at bounding box center [383, 97] width 194 height 13
click at [286, 89] on input "b. Request rework to fix the defect and then re-validate the deliverable" at bounding box center [286, 88] width 0 height 4
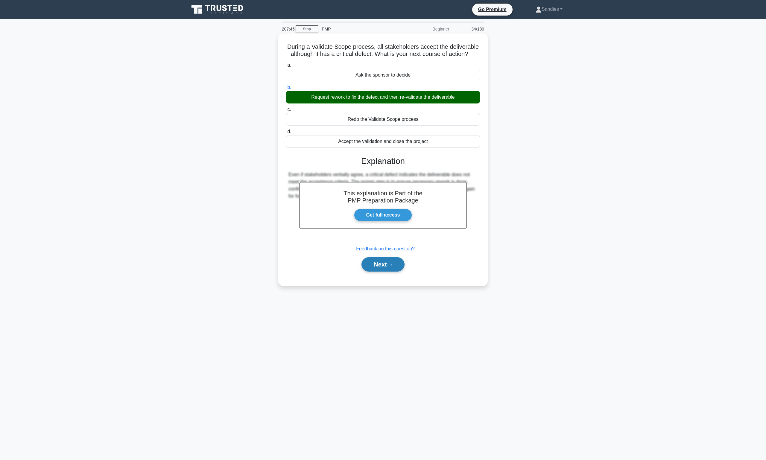
click at [393, 262] on button "Next" at bounding box center [383, 264] width 43 height 14
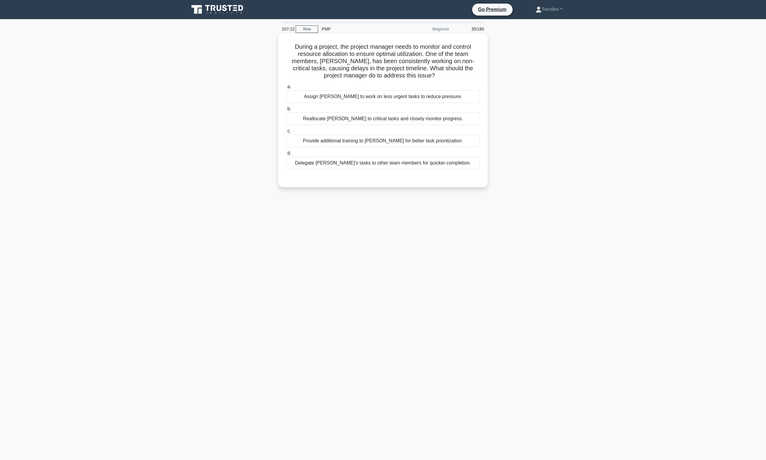
click at [371, 142] on div "Provide additional training to John for better task prioritization." at bounding box center [383, 141] width 194 height 13
click at [286, 133] on input "c. Provide additional training to John for better task prioritization." at bounding box center [286, 131] width 0 height 4
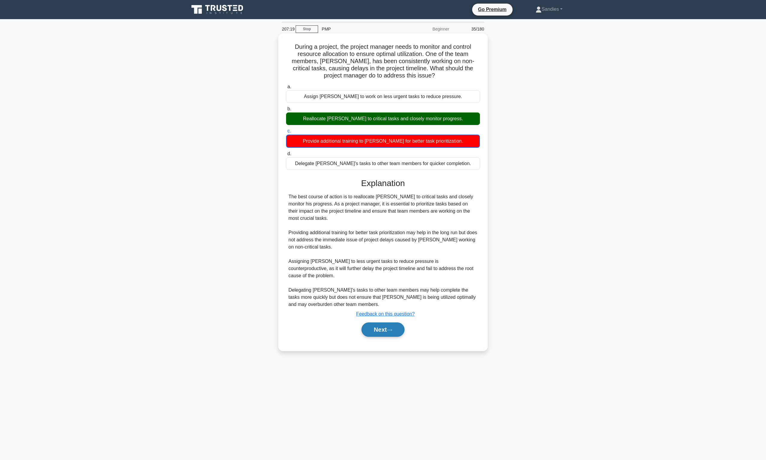
click at [387, 323] on button "Next" at bounding box center [383, 330] width 43 height 14
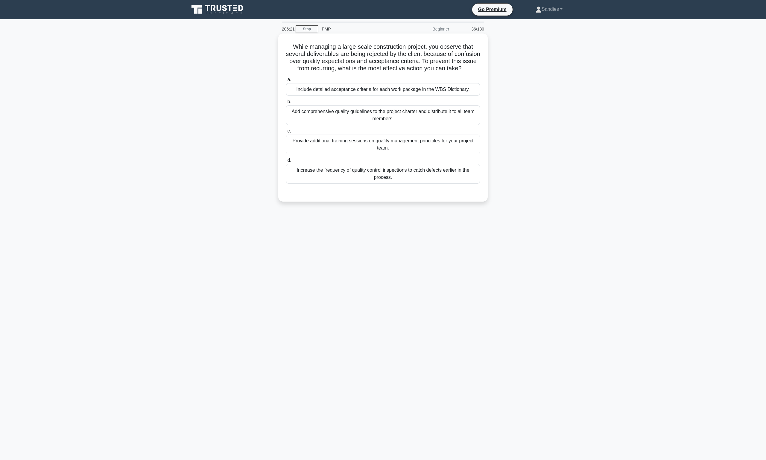
click at [368, 96] on div "Include detailed acceptance criteria for each work package in the WBS Dictionar…" at bounding box center [383, 89] width 194 height 13
click at [286, 82] on input "a. Include detailed acceptance criteria for each work package in the WBS Dictio…" at bounding box center [286, 80] width 0 height 4
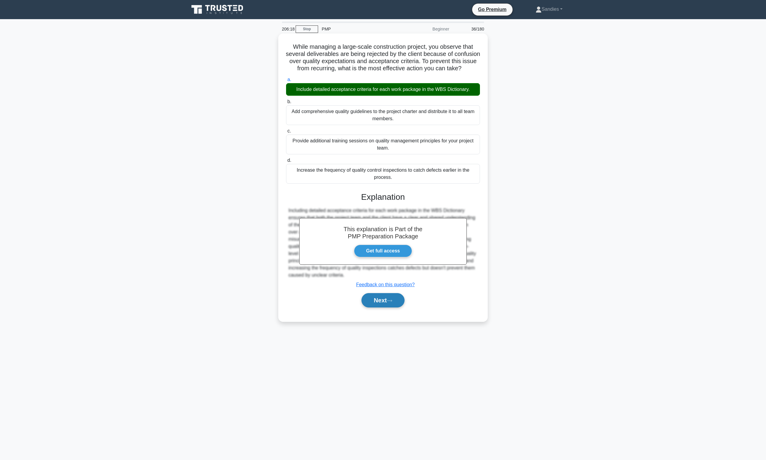
click at [378, 303] on button "Next" at bounding box center [383, 300] width 43 height 14
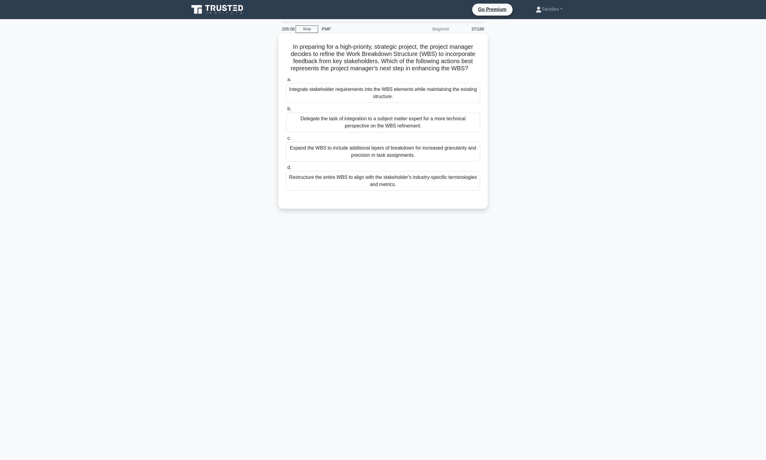
click at [403, 126] on div "Delegate the task of integration to a subject matter expert for a more technica…" at bounding box center [383, 123] width 194 height 20
click at [286, 111] on input "b. Delegate the task of integration to a subject matter expert for a more techn…" at bounding box center [286, 109] width 0 height 4
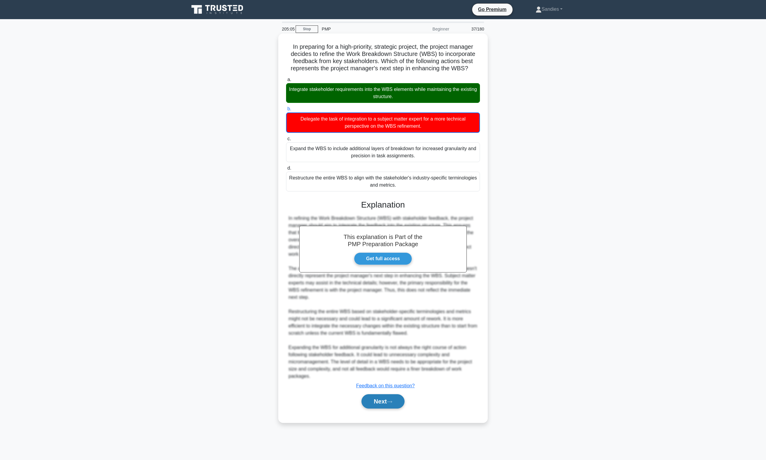
click at [373, 401] on button "Next" at bounding box center [383, 401] width 43 height 14
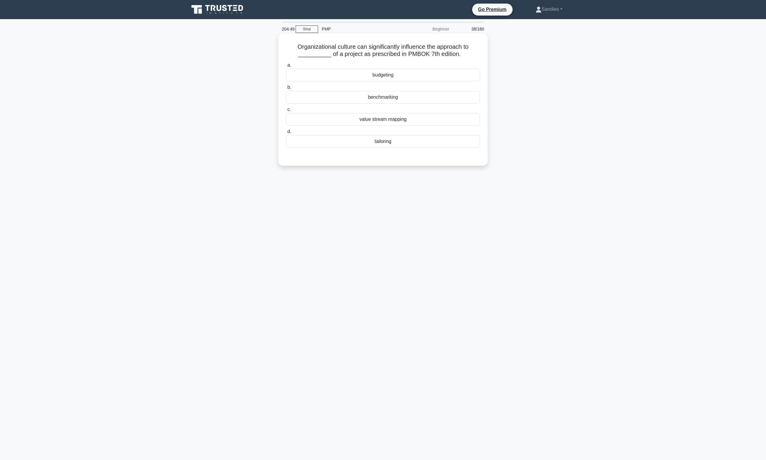
click at [388, 140] on div "tailoring" at bounding box center [383, 141] width 194 height 13
click at [286, 134] on input "d. tailoring" at bounding box center [286, 132] width 0 height 4
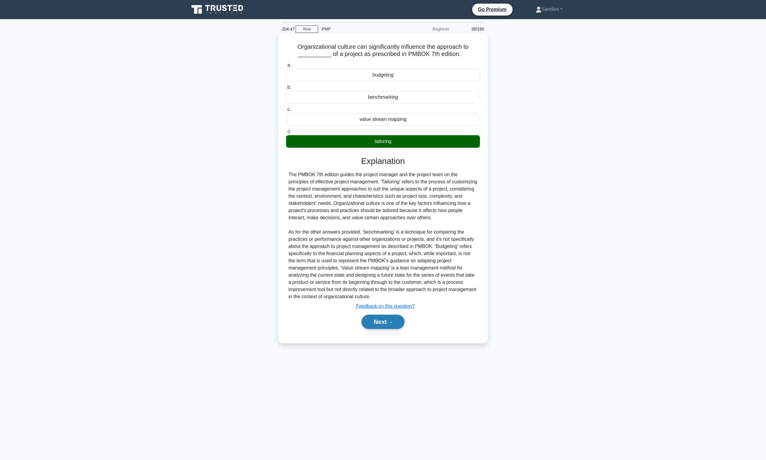
click at [378, 325] on button "Next" at bounding box center [383, 322] width 43 height 14
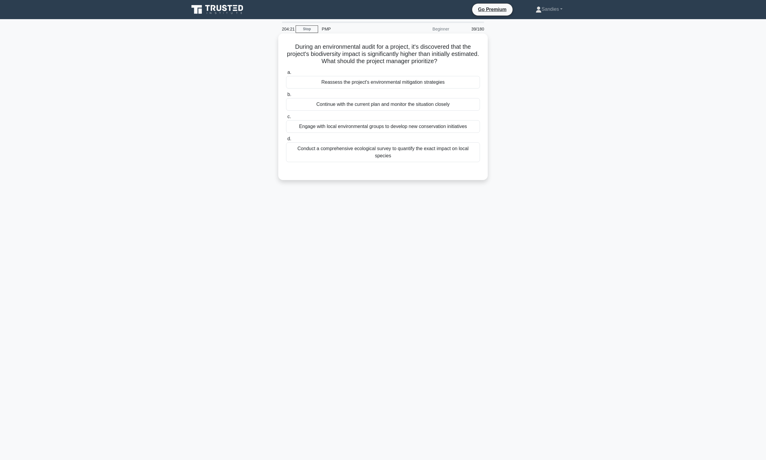
click at [406, 153] on div "Conduct a comprehensive ecological survey to quantify the exact impact on local…" at bounding box center [383, 152] width 194 height 20
click at [286, 141] on input "d. Conduct a comprehensive ecological survey to quantify the exact impact on lo…" at bounding box center [286, 139] width 0 height 4
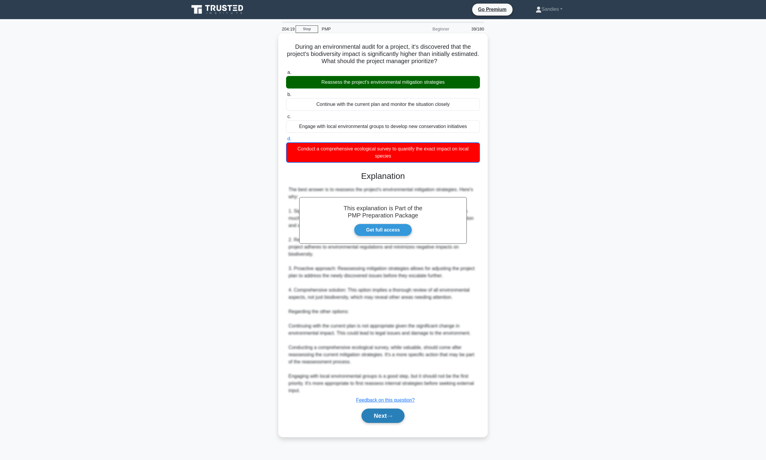
click at [388, 420] on button "Next" at bounding box center [383, 416] width 43 height 14
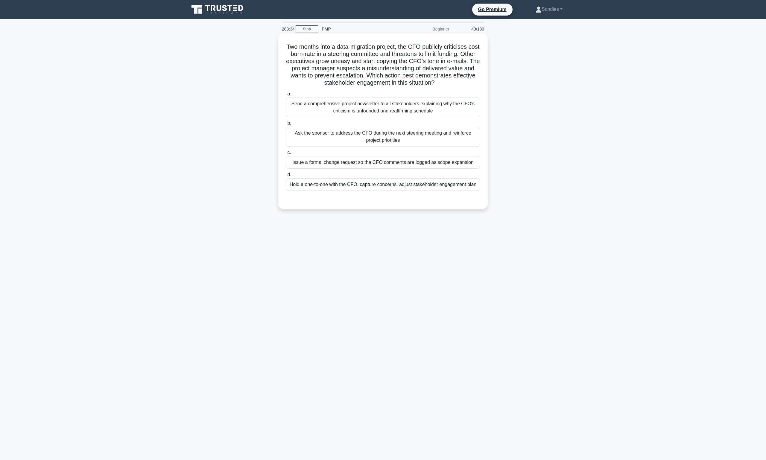
click at [384, 186] on div "Hold a one-to-one with the CFO, capture concerns, adjust stakeholder engagement…" at bounding box center [383, 184] width 194 height 13
click at [286, 177] on input "d. Hold a one-to-one with the CFO, capture concerns, adjust stakeholder engagem…" at bounding box center [286, 175] width 0 height 4
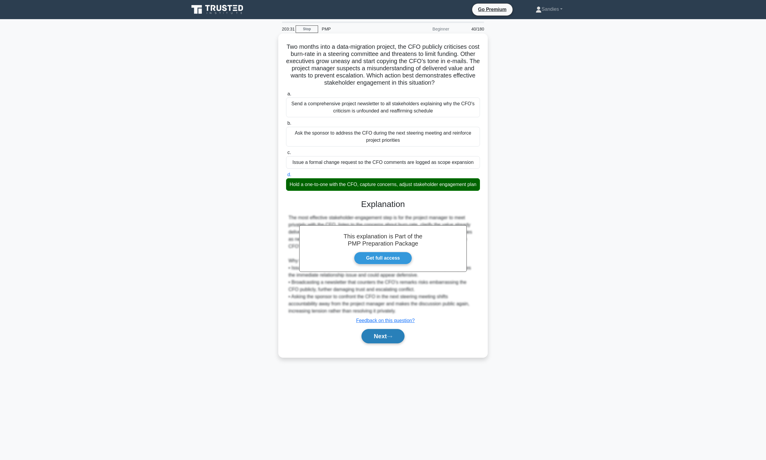
click at [376, 343] on button "Next" at bounding box center [383, 336] width 43 height 14
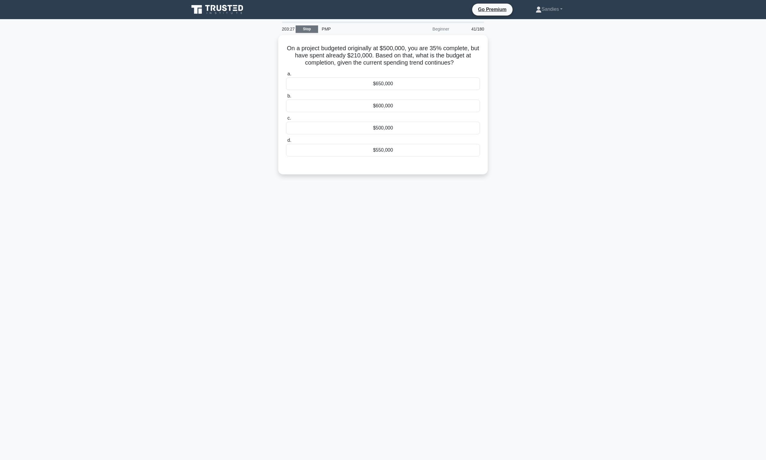
click at [306, 27] on link "Stop" at bounding box center [307, 28] width 22 height 7
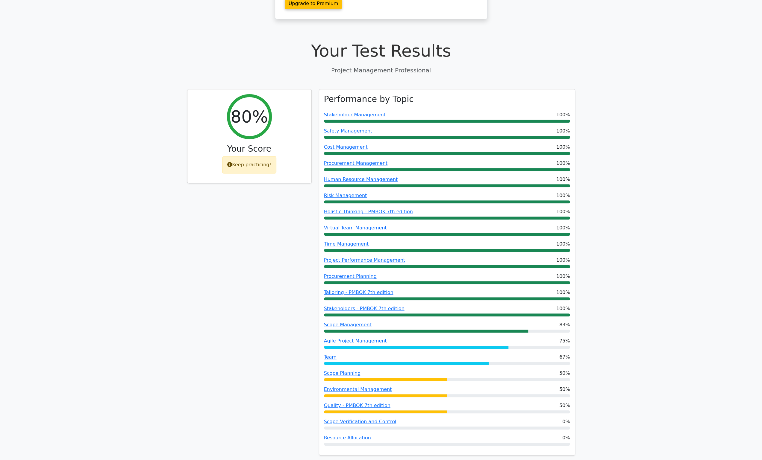
scroll to position [150, 0]
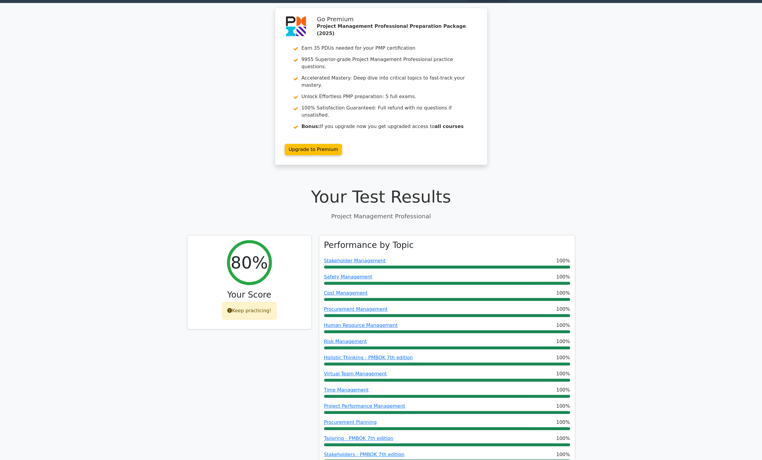
scroll to position [0, 0]
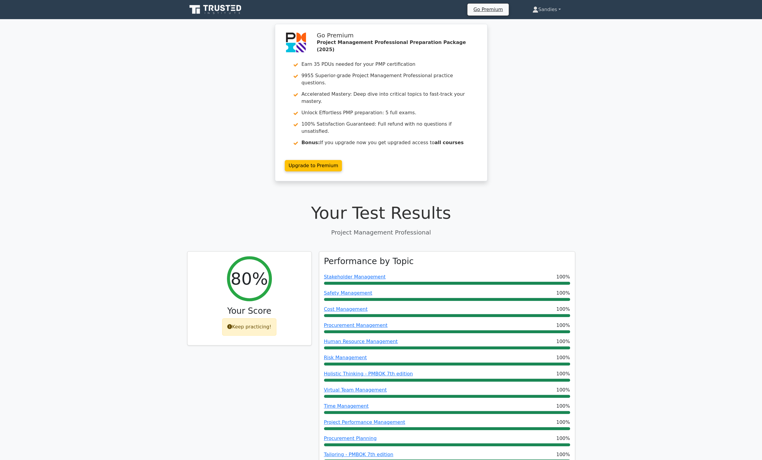
click at [545, 13] on link "Sandies" at bounding box center [546, 10] width 57 height 12
click at [545, 25] on link "Profile" at bounding box center [541, 24] width 47 height 10
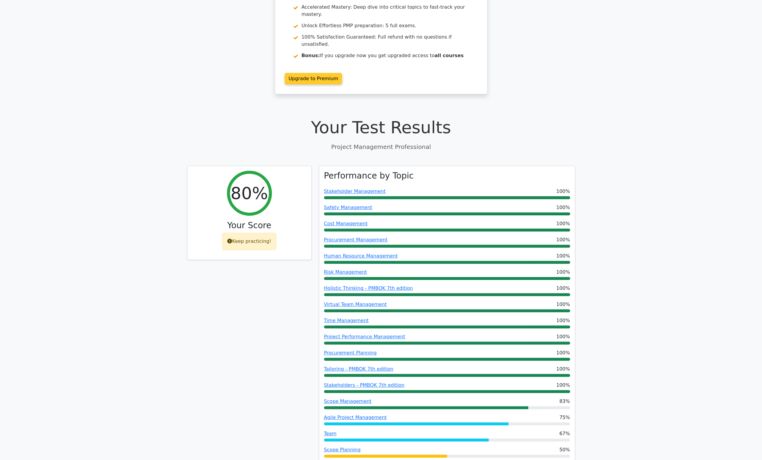
scroll to position [180, 0]
